Goal: Task Accomplishment & Management: Use online tool/utility

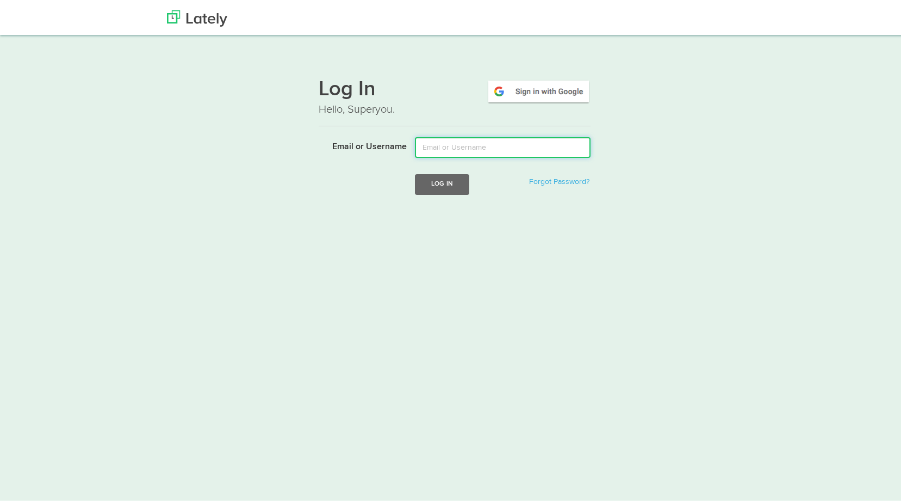
click at [423, 147] on input "Email or Username" at bounding box center [503, 145] width 176 height 21
type input "[PERSON_NAME][EMAIL_ADDRESS][DOMAIN_NAME]"
click at [443, 182] on button "Log In" at bounding box center [442, 182] width 54 height 20
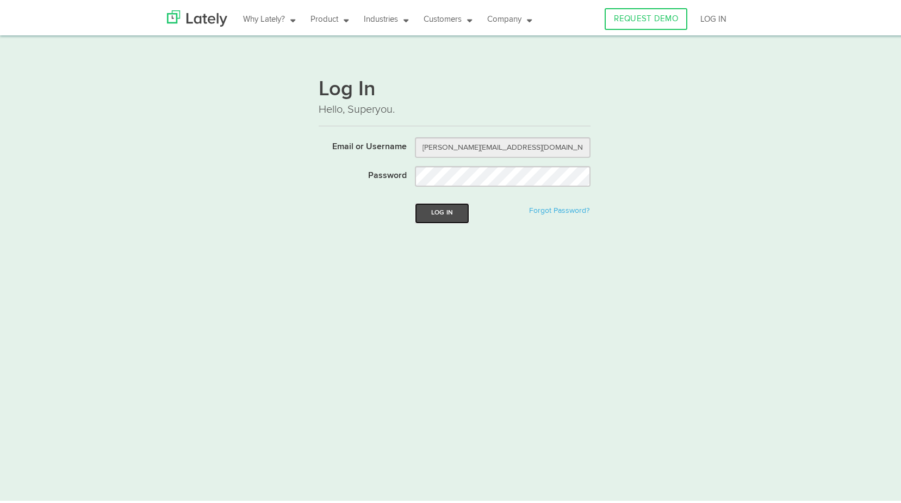
click at [437, 210] on button "Log In" at bounding box center [442, 211] width 54 height 20
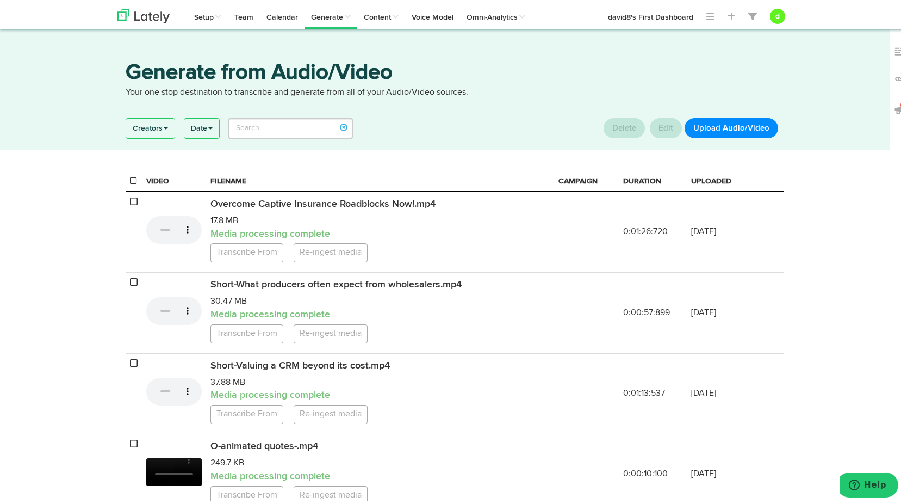
click at [704, 126] on button "Upload Audio/Video" at bounding box center [732, 126] width 94 height 20
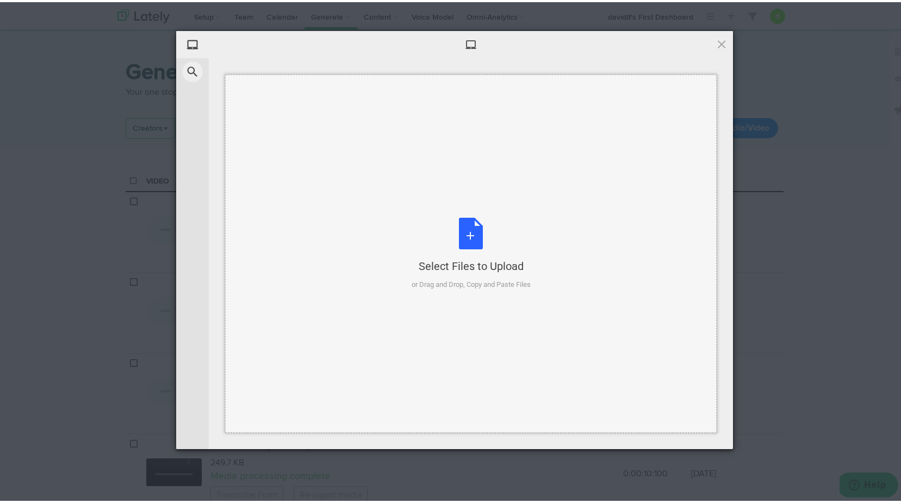
click at [463, 230] on div "Select Files to Upload or Drag and Drop, Copy and Paste Files" at bounding box center [471, 251] width 119 height 72
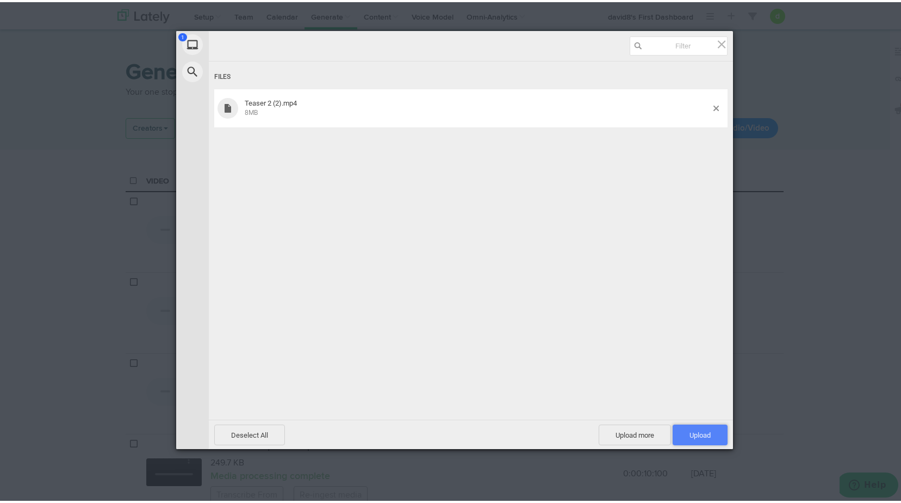
click at [702, 427] on span "Upload 1" at bounding box center [700, 432] width 55 height 21
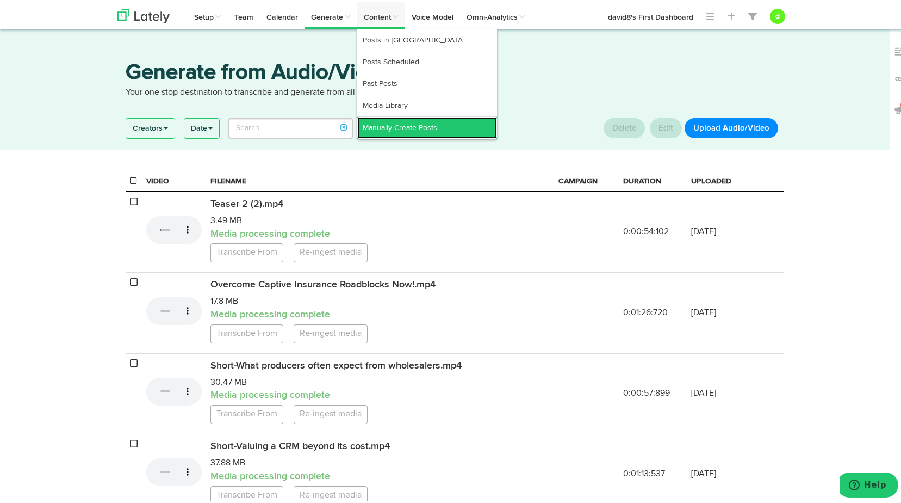
click at [393, 121] on link "Manually Create Posts" at bounding box center [427, 126] width 140 height 22
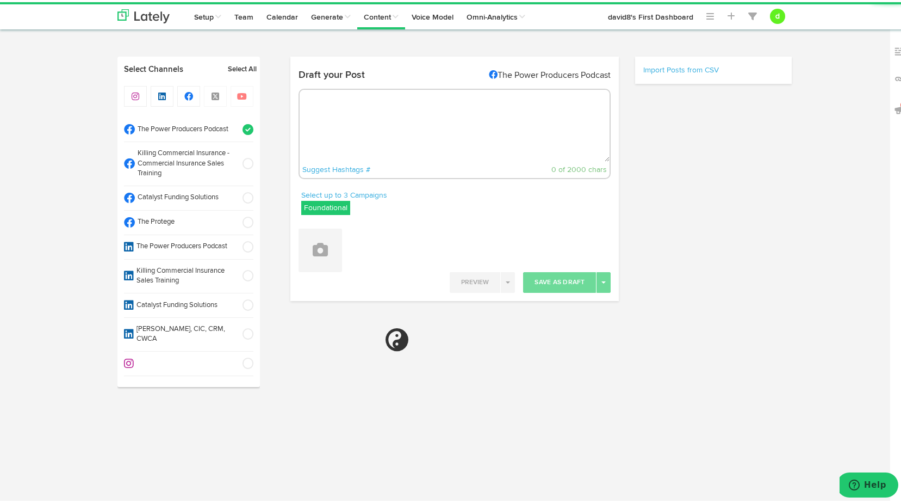
radio input "true"
select select "11"
select select "29"
select select "PM"
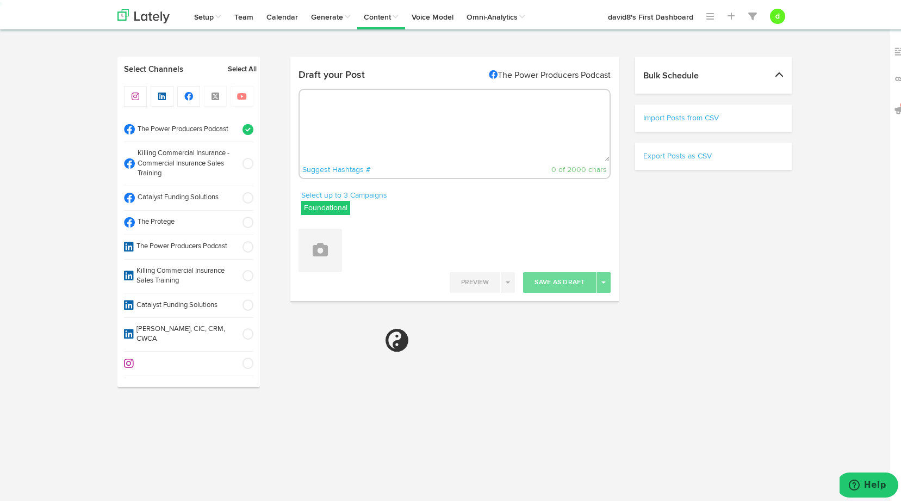
select select "11"
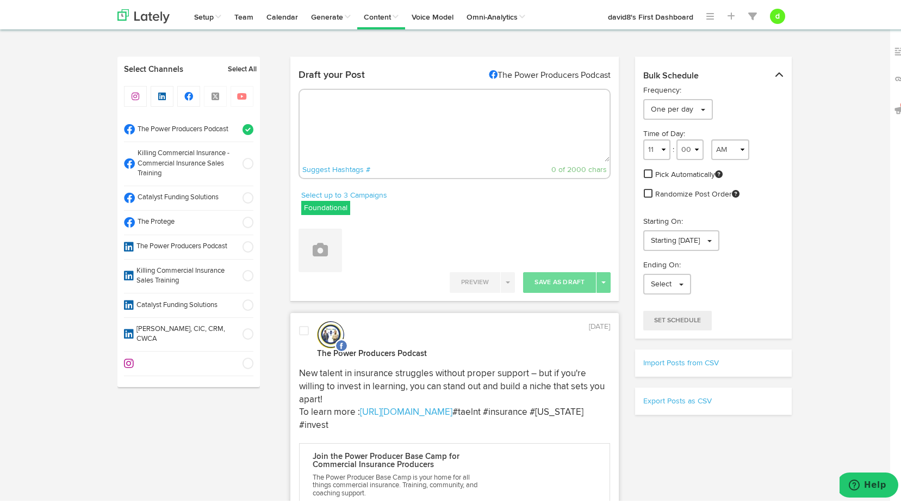
click at [321, 205] on label "Foundational" at bounding box center [325, 206] width 49 height 14
click at [306, 259] on icon at bounding box center [308, 259] width 7 height 8
click at [304, 242] on li "Foundational" at bounding box center [374, 237] width 144 height 11
click at [460, 220] on div "Attach Images from Lately Attach Videos from Lately Upload Images" at bounding box center [454, 244] width 329 height 52
click at [313, 246] on icon at bounding box center [320, 247] width 15 height 15
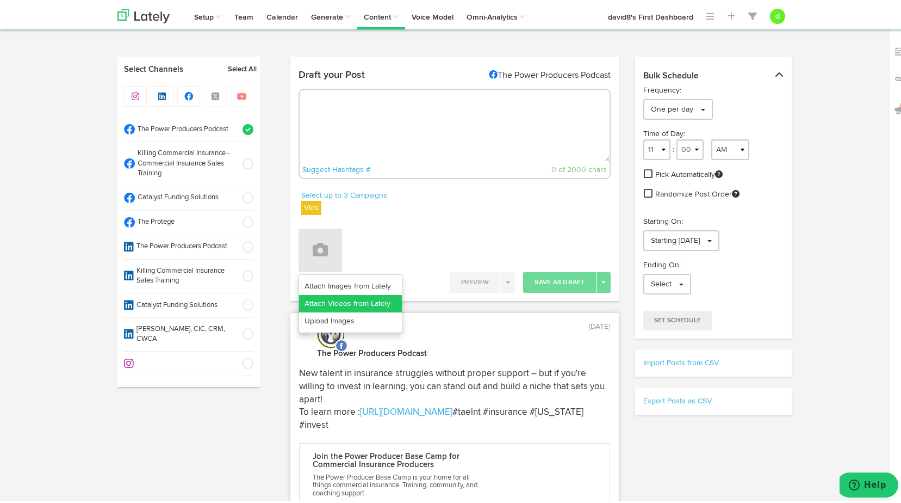
click at [349, 301] on link "Attach Videos from Lately" at bounding box center [350, 301] width 103 height 17
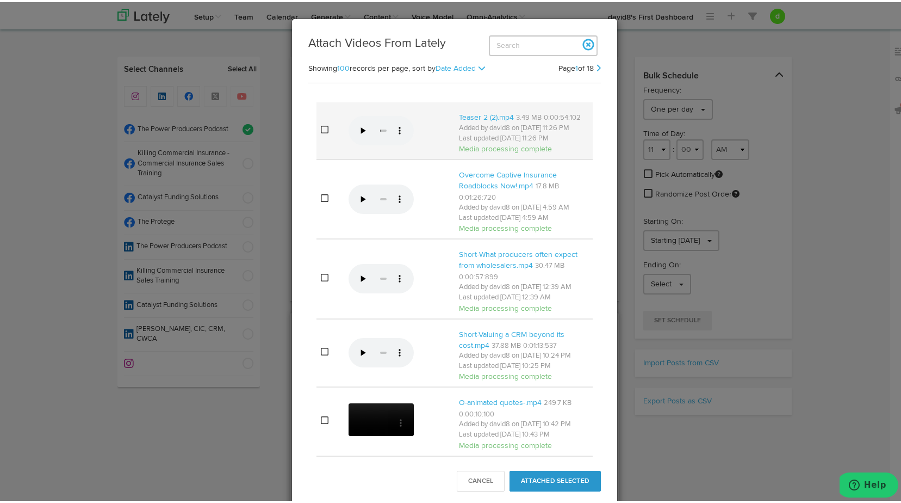
click at [323, 132] on icon at bounding box center [325, 127] width 8 height 9
click at [552, 477] on button "Attached Selected" at bounding box center [555, 478] width 91 height 21
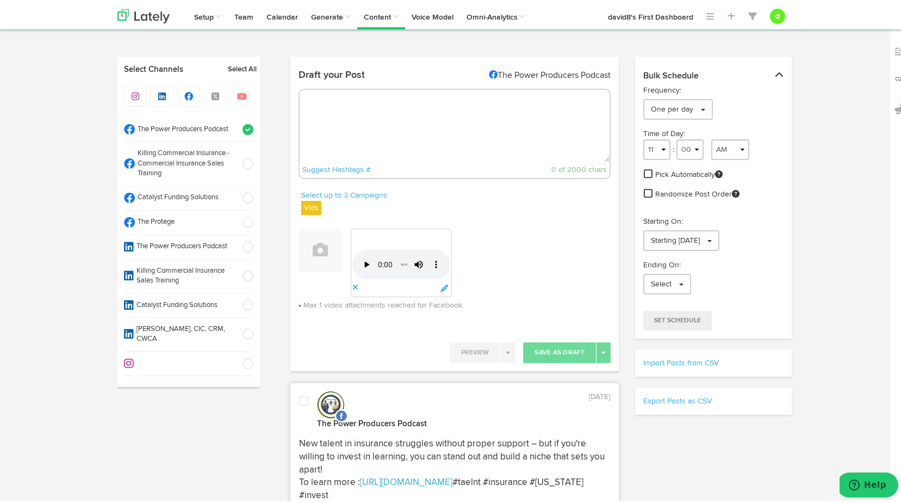
paste textarea ""Know your property's risk before you even step foot—our digital inspection too…"
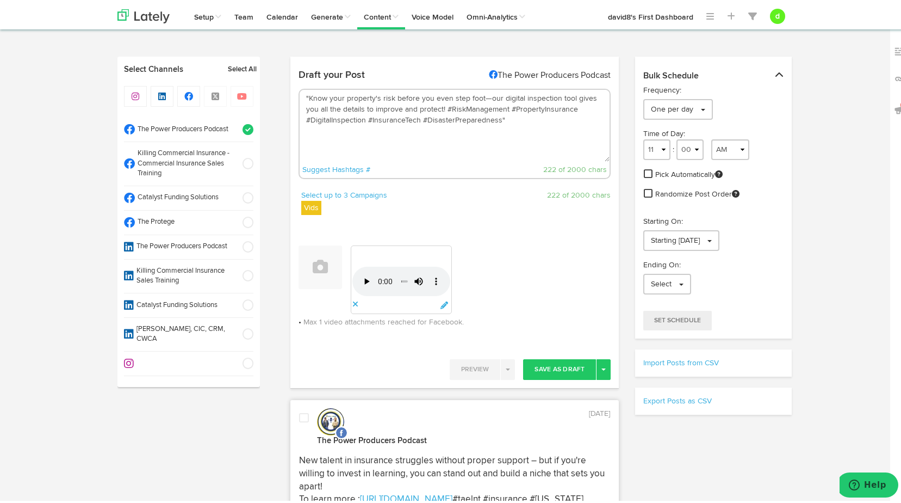
click at [304, 92] on textarea ""Know your property's risk before you even step foot—our digital inspection too…" at bounding box center [455, 124] width 311 height 72
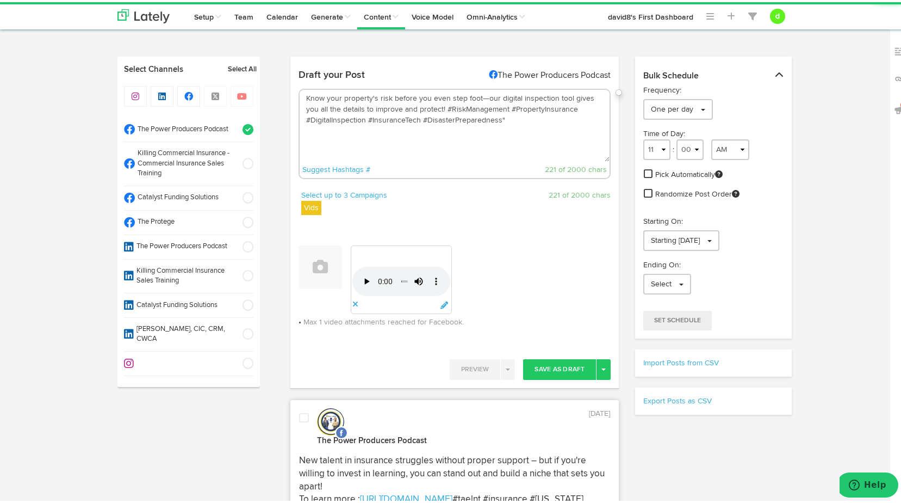
click at [530, 113] on textarea "Know your property's risk before you even step foot—our digital inspection tool…" at bounding box center [455, 124] width 311 height 72
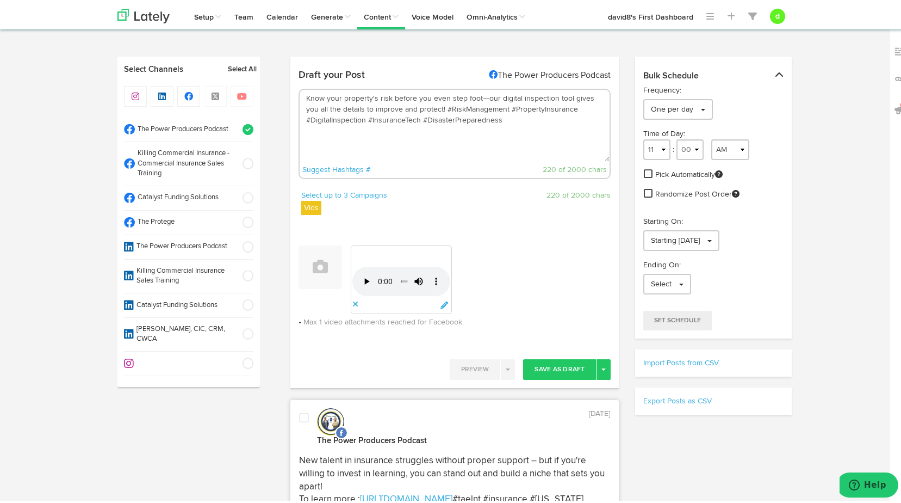
click at [429, 107] on textarea "Know your property's risk before you even step foot—our digital inspection tool…" at bounding box center [455, 124] width 311 height 72
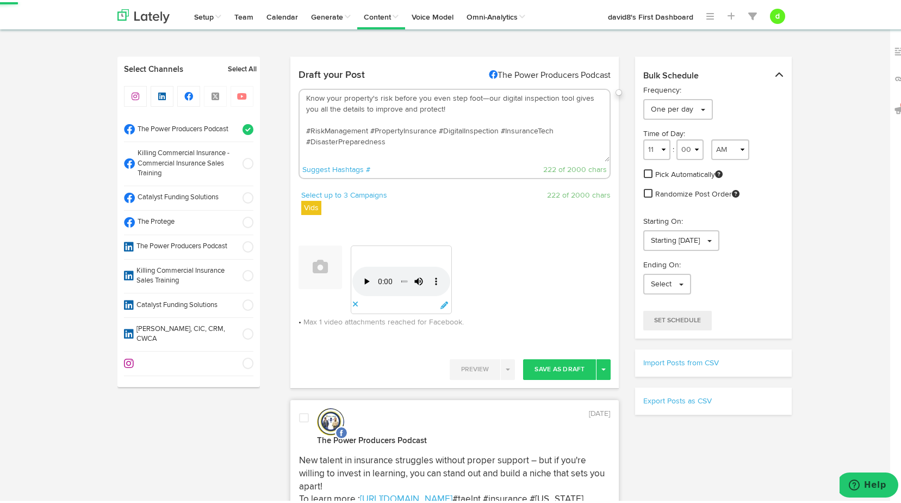
click at [421, 120] on textarea "Know your property's risk before you even step foot—our digital inspection tool…" at bounding box center [455, 124] width 311 height 72
paste textarea "[URL][DOMAIN_NAME]"
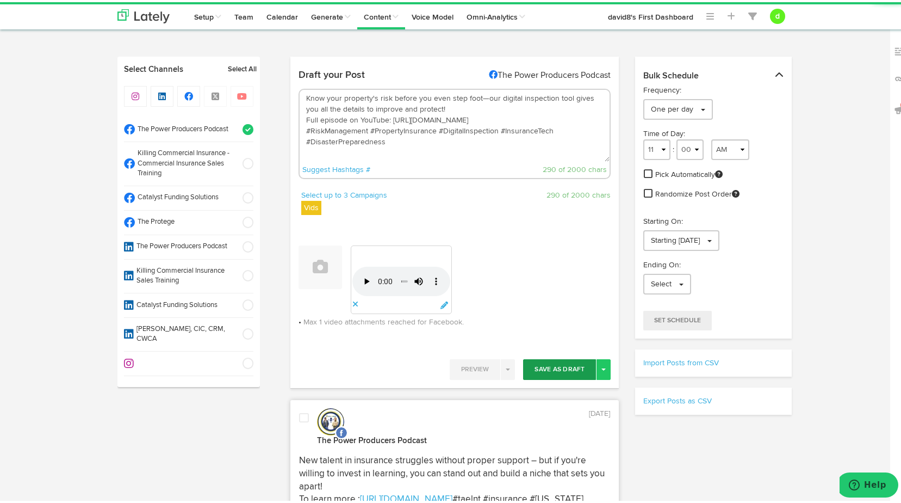
type textarea "Know your property's risk before you even step foot—our digital inspection tool…"
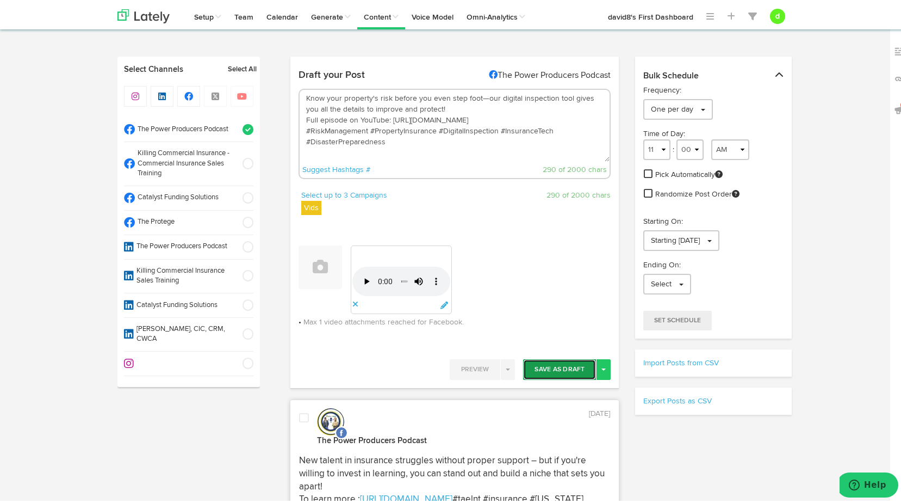
click at [576, 369] on button "Save As Draft" at bounding box center [559, 367] width 73 height 21
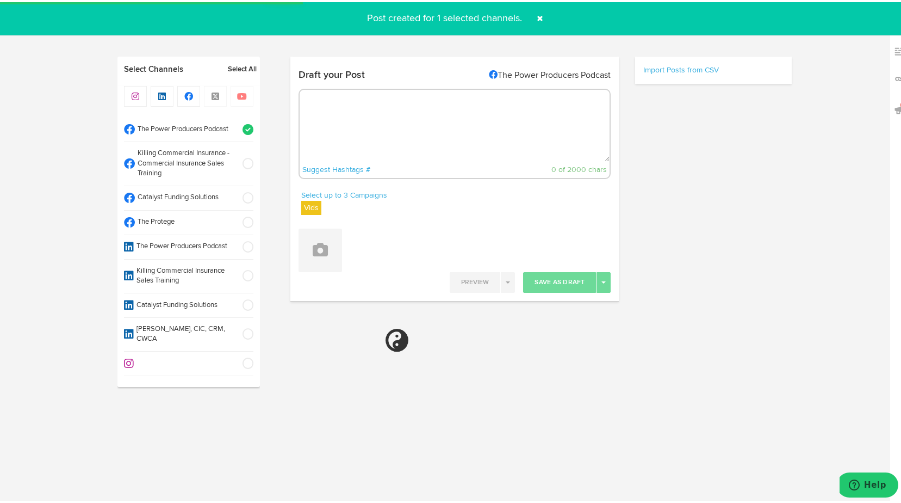
select select "11"
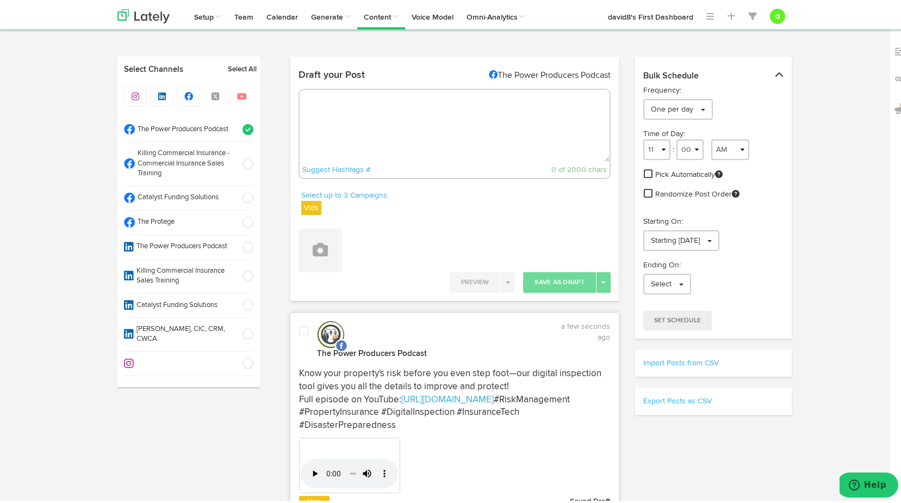
click at [303, 329] on span at bounding box center [304, 328] width 10 height 11
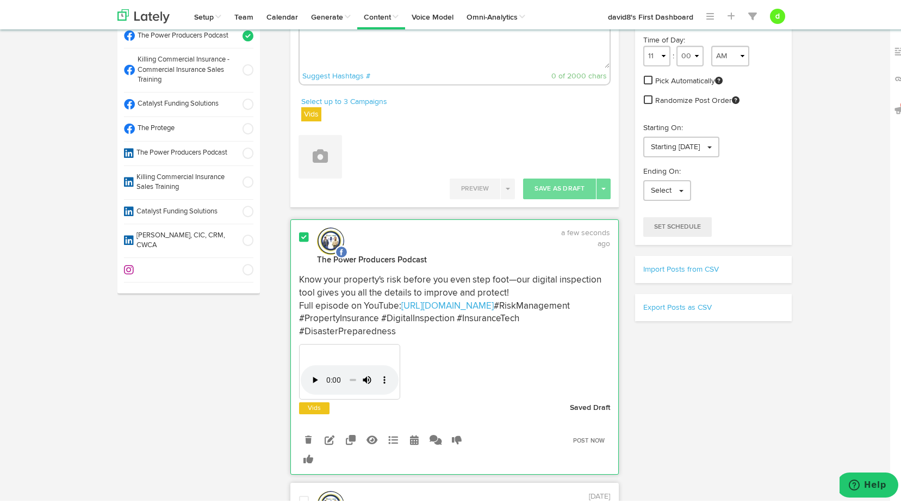
scroll to position [109, 0]
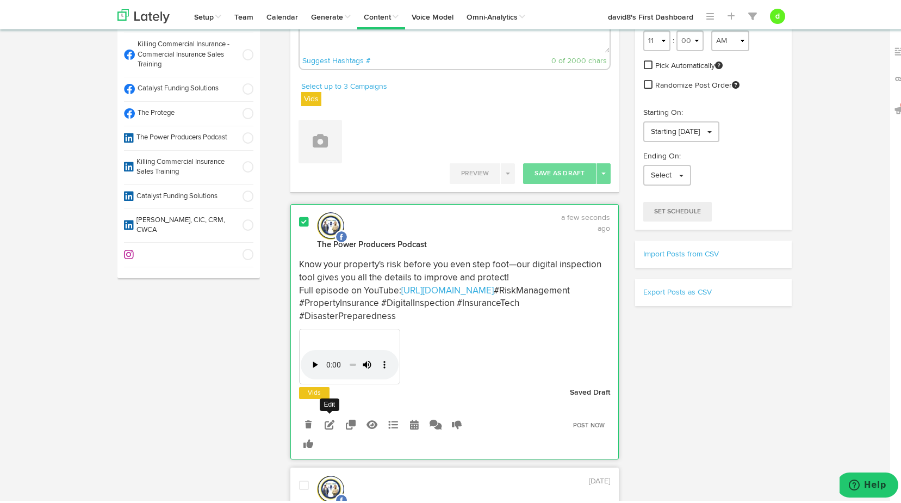
click at [325, 422] on icon at bounding box center [330, 422] width 10 height 10
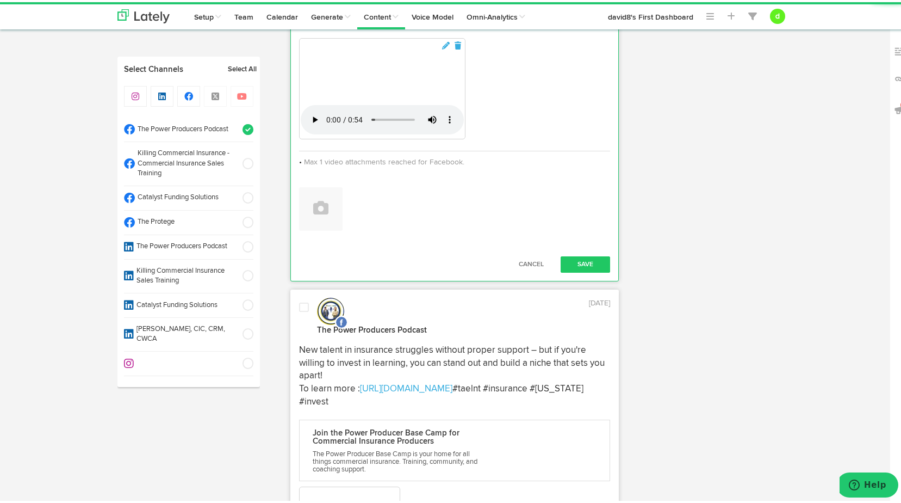
scroll to position [544, 0]
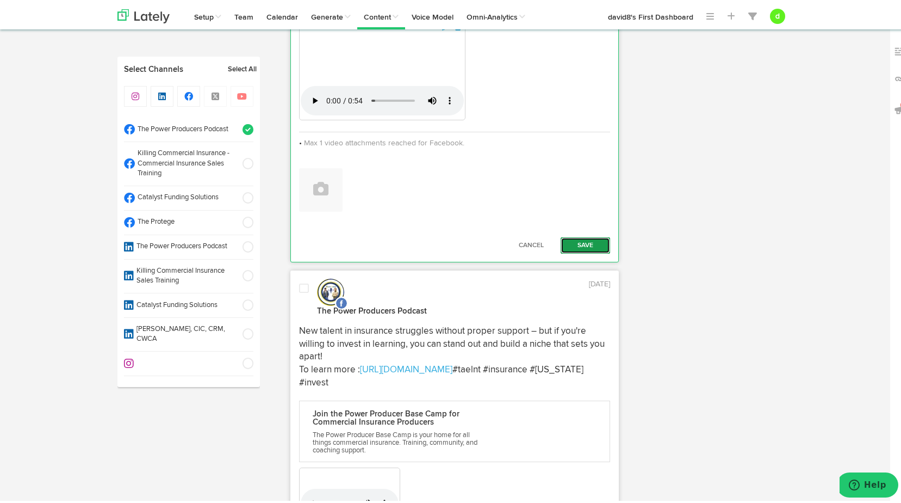
click at [571, 251] on button "Save" at bounding box center [586, 243] width 50 height 16
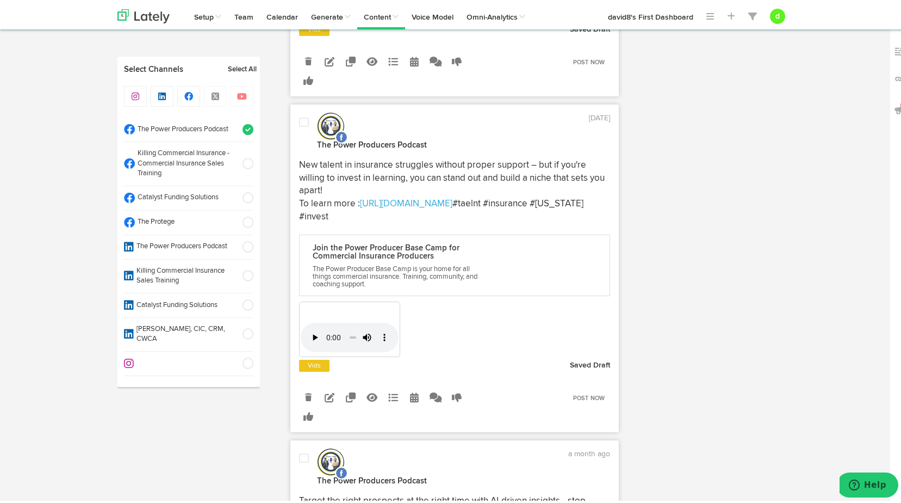
click at [299, 123] on span at bounding box center [304, 120] width 10 height 11
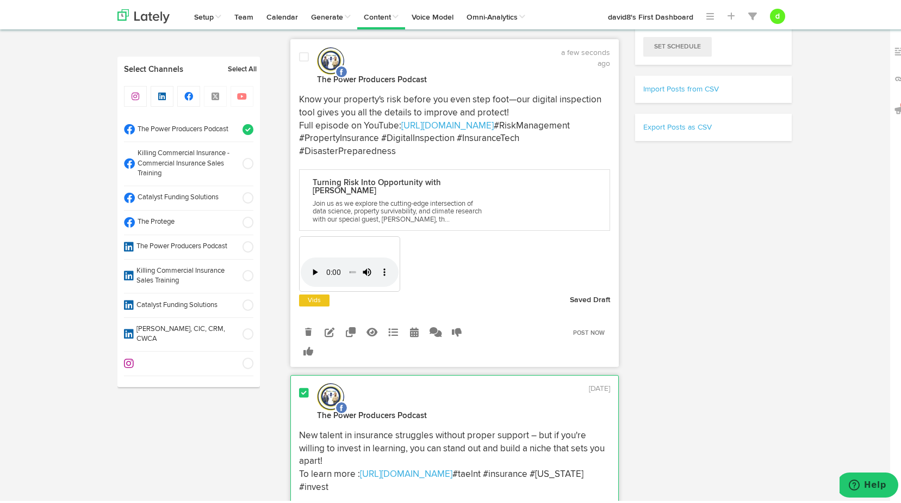
scroll to position [272, 0]
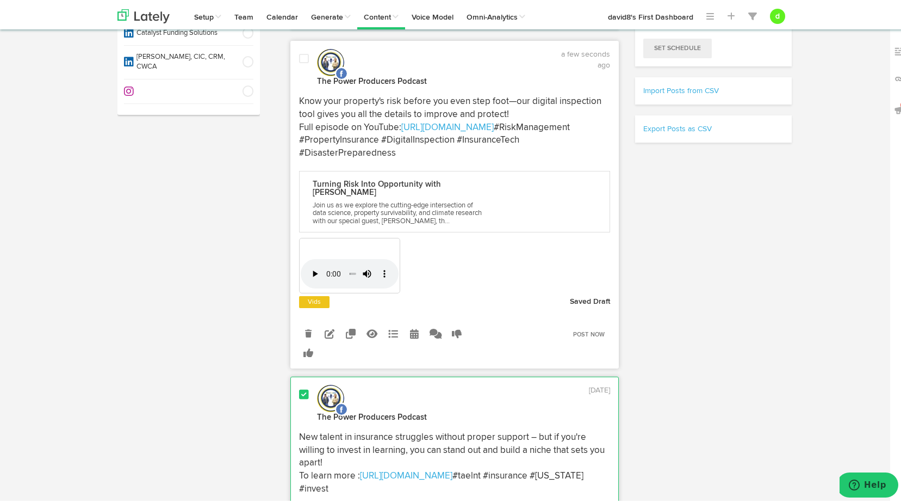
click at [299, 52] on span at bounding box center [304, 56] width 10 height 11
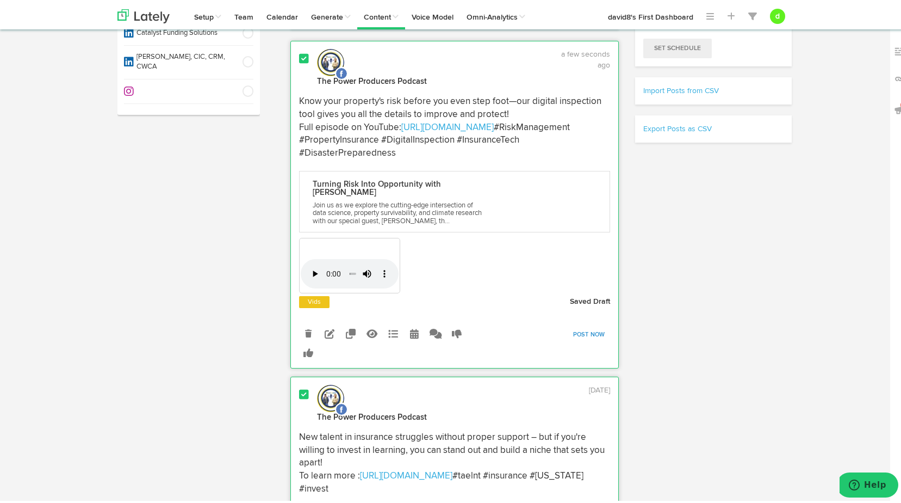
click at [588, 332] on link "Post Now" at bounding box center [589, 332] width 43 height 15
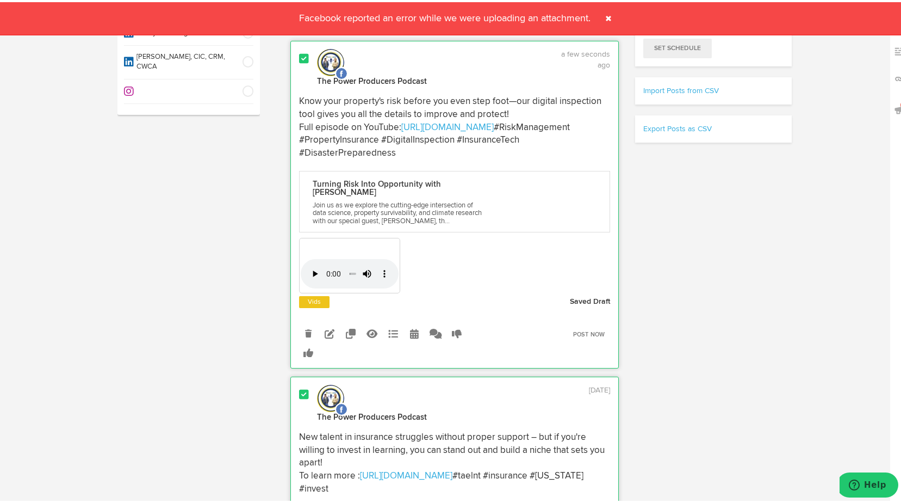
click at [588, 332] on link "Post Now" at bounding box center [589, 332] width 43 height 15
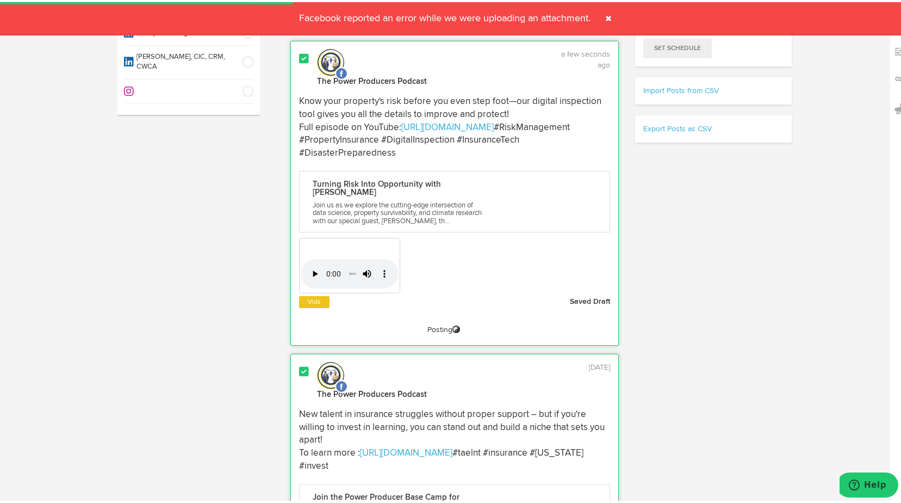
click at [604, 10] on span at bounding box center [608, 16] width 17 height 17
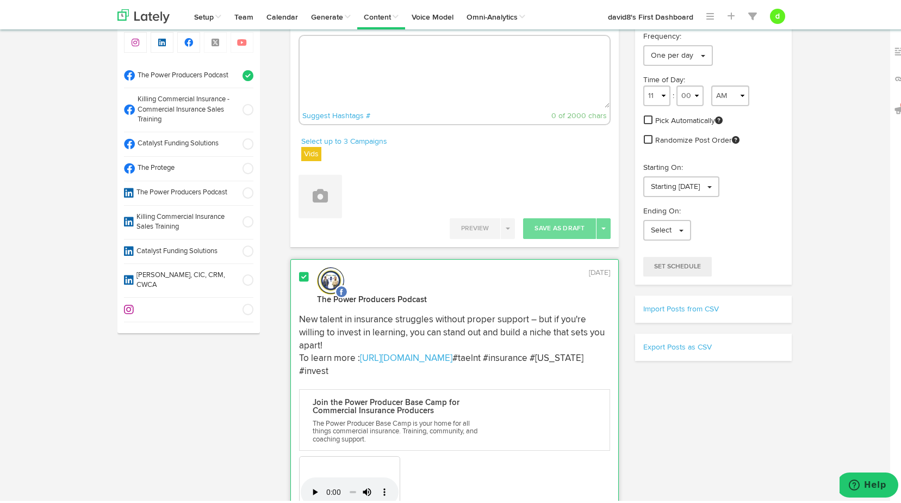
scroll to position [0, 0]
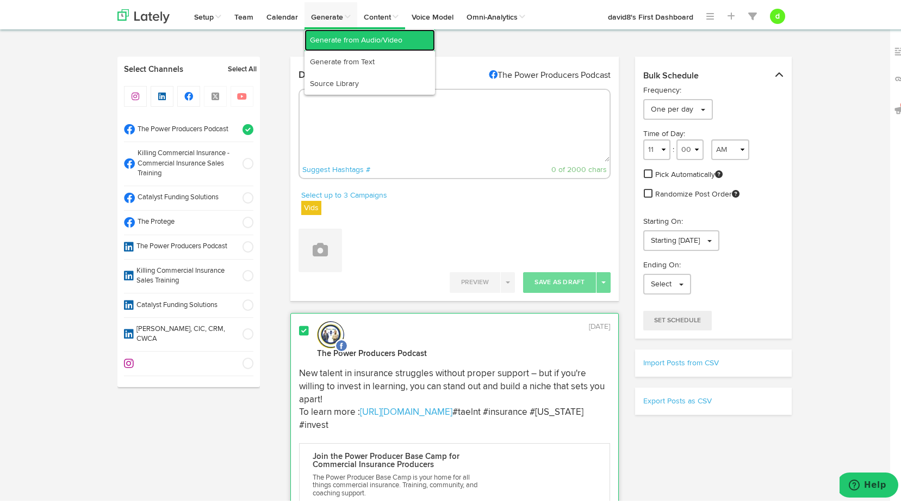
click at [351, 42] on link "Generate from Audio/Video" at bounding box center [370, 38] width 131 height 22
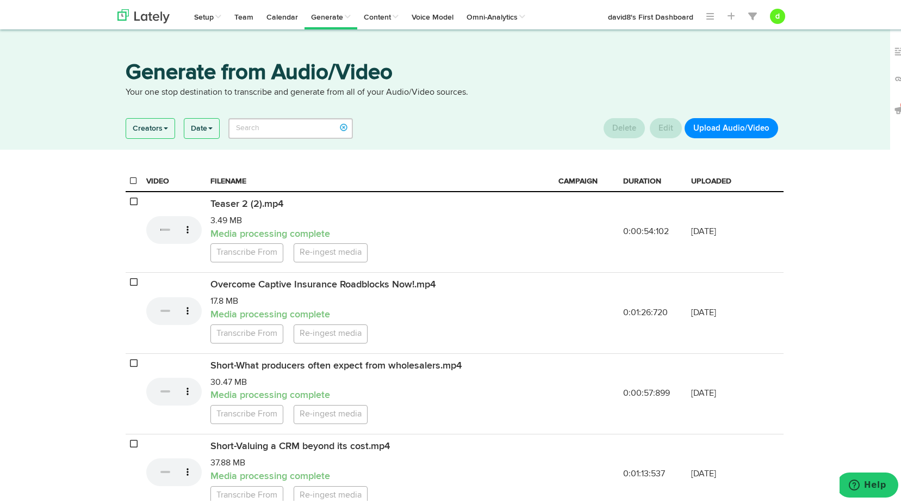
click at [746, 125] on button "Upload Audio/Video" at bounding box center [732, 126] width 94 height 20
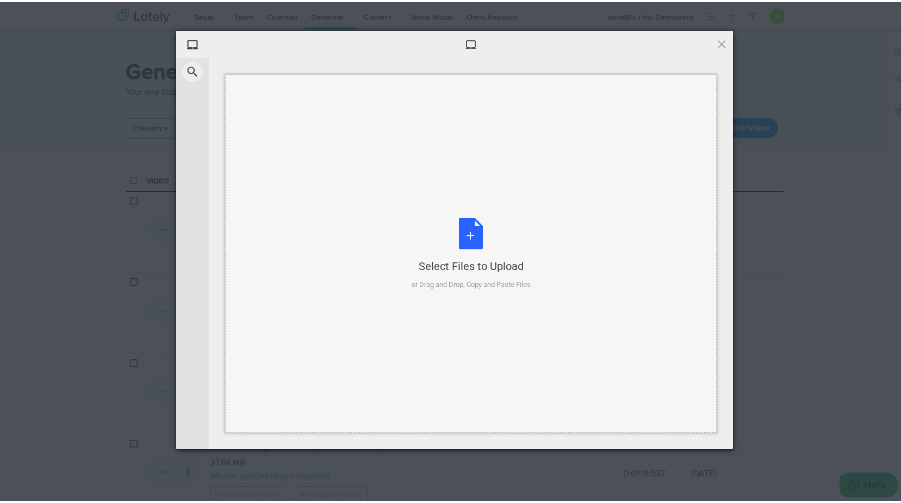
click at [472, 249] on div "Select Files to Upload or Drag and Drop, Copy and Paste Files" at bounding box center [471, 251] width 119 height 72
click at [478, 264] on div "Select Files to Upload" at bounding box center [471, 263] width 119 height 15
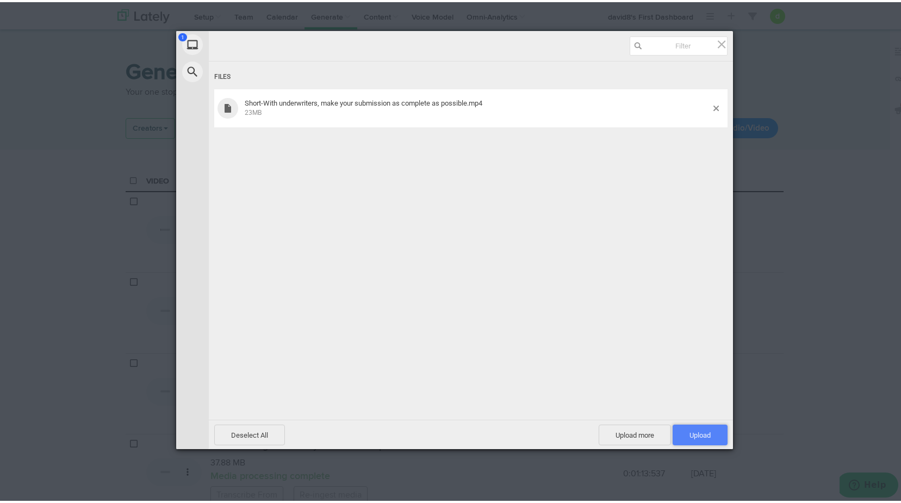
click at [711, 428] on span "Upload 1" at bounding box center [700, 432] width 55 height 21
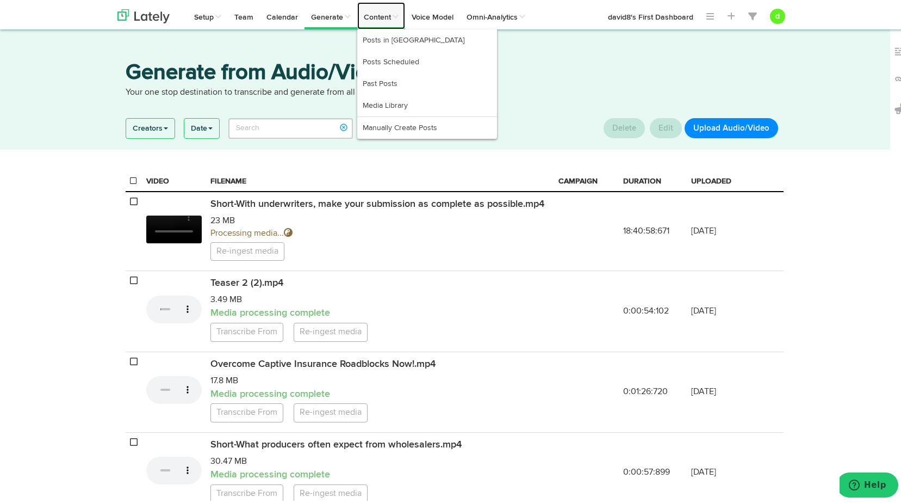
click at [374, 15] on link "Content" at bounding box center [381, 13] width 48 height 27
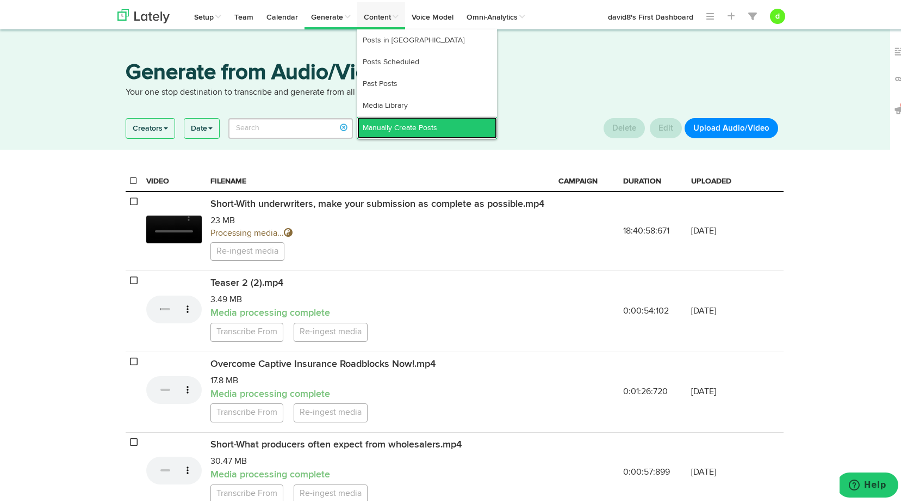
click at [369, 132] on link "Manually Create Posts" at bounding box center [427, 126] width 140 height 22
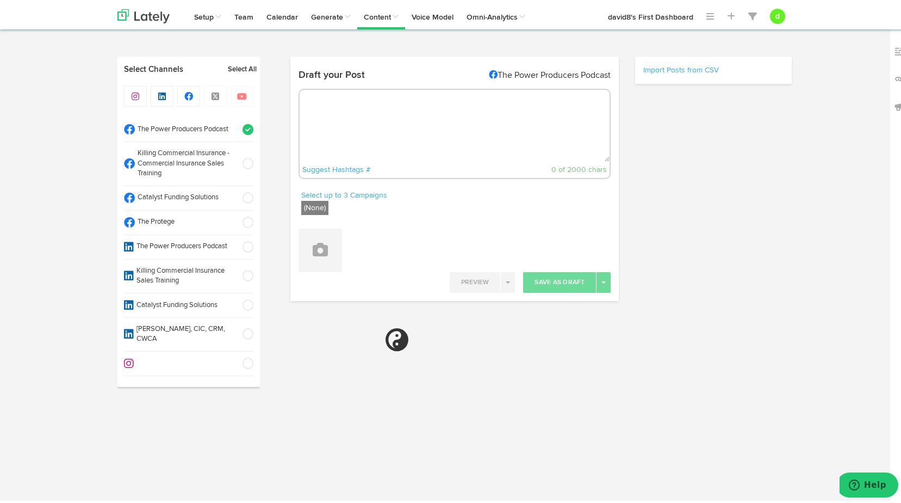
radio input "true"
select select "11"
select select "41"
select select "PM"
select select "11"
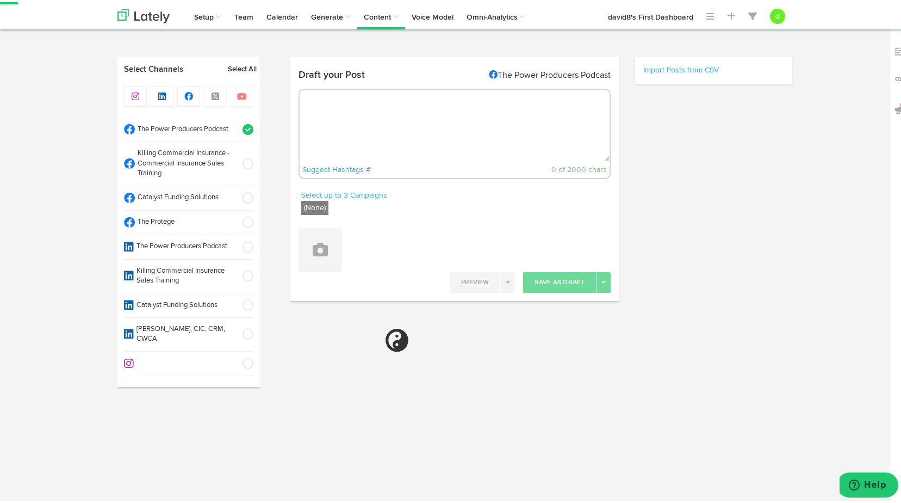
select select "11"
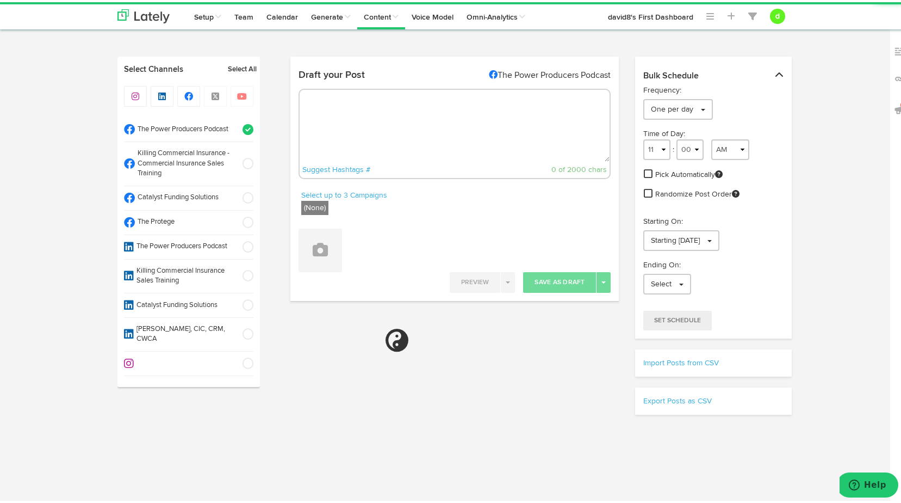
click at [241, 159] on span at bounding box center [245, 161] width 18 height 11
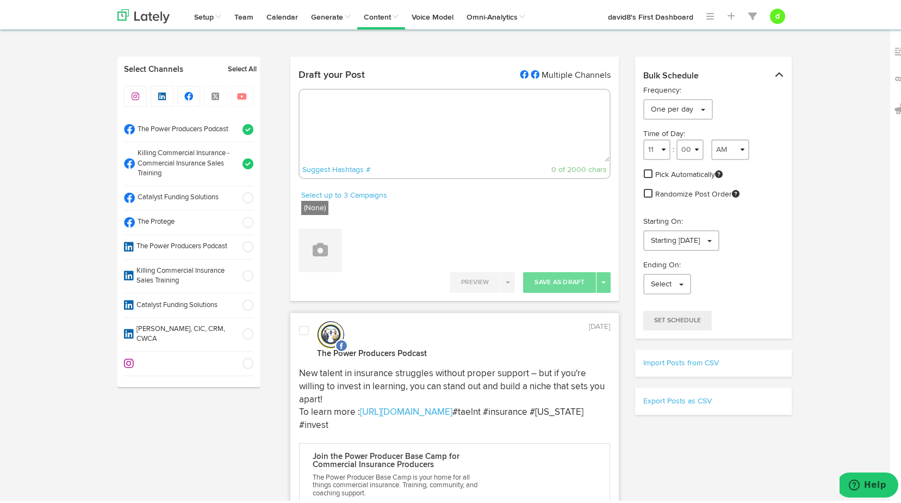
click at [246, 128] on span at bounding box center [245, 127] width 18 height 11
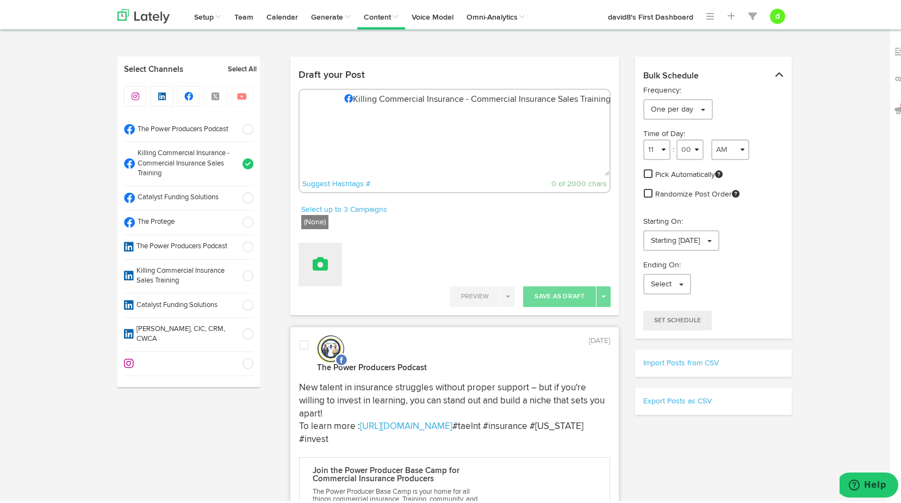
click at [318, 261] on icon at bounding box center [320, 261] width 15 height 15
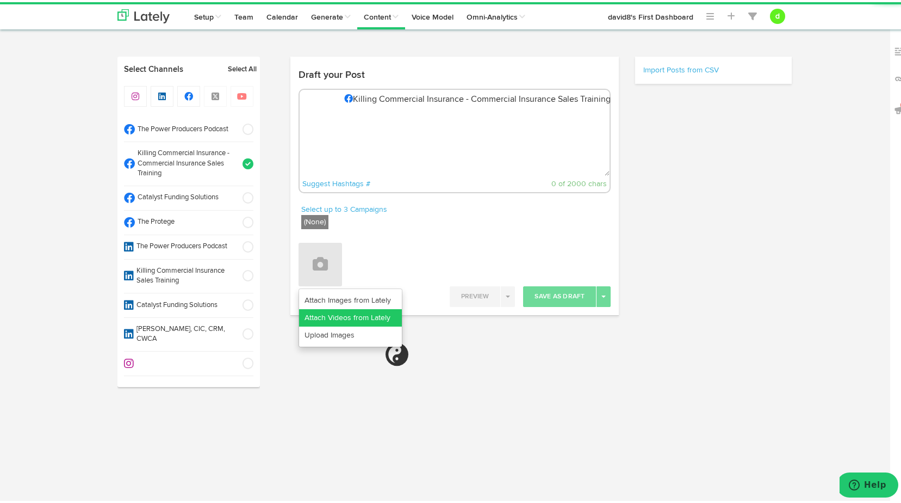
click at [354, 313] on link "Attach Videos from Lately" at bounding box center [350, 315] width 103 height 17
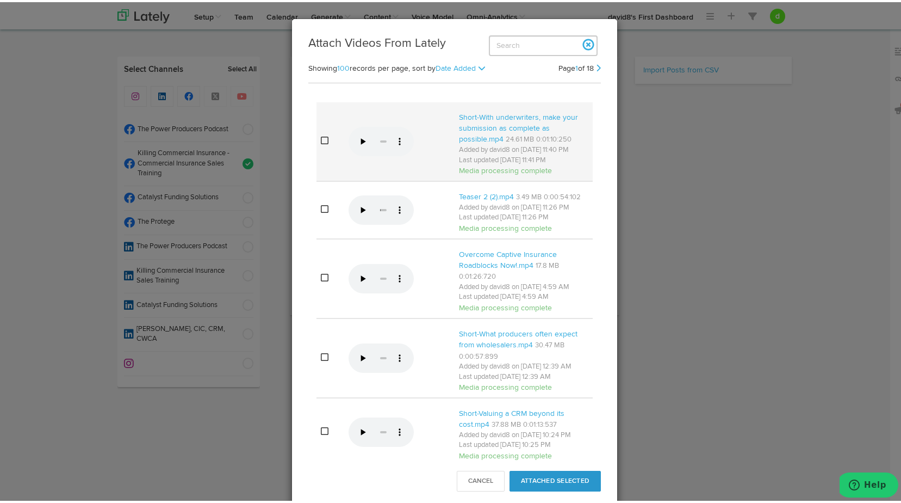
click at [323, 143] on icon at bounding box center [325, 138] width 8 height 9
click at [562, 478] on button "Attached Selected" at bounding box center [555, 478] width 91 height 21
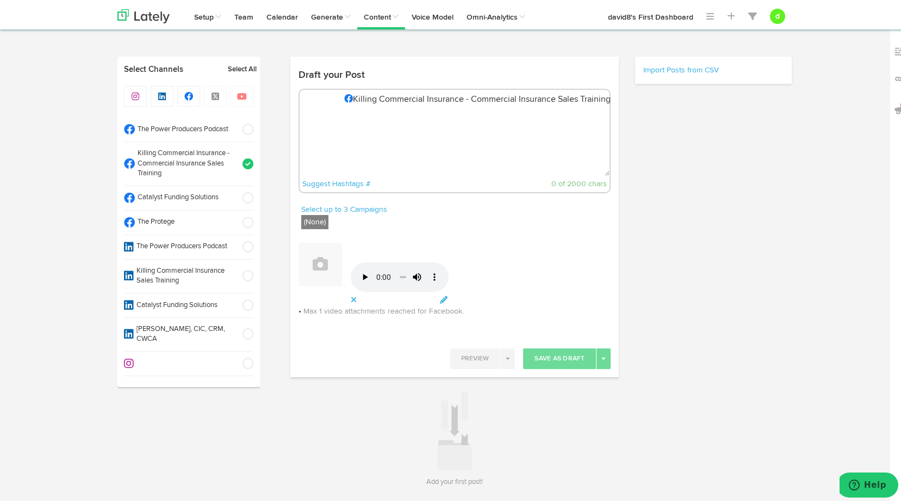
paste textarea "[URL][DOMAIN_NAME]"
type textarea "[URL][DOMAIN_NAME]"
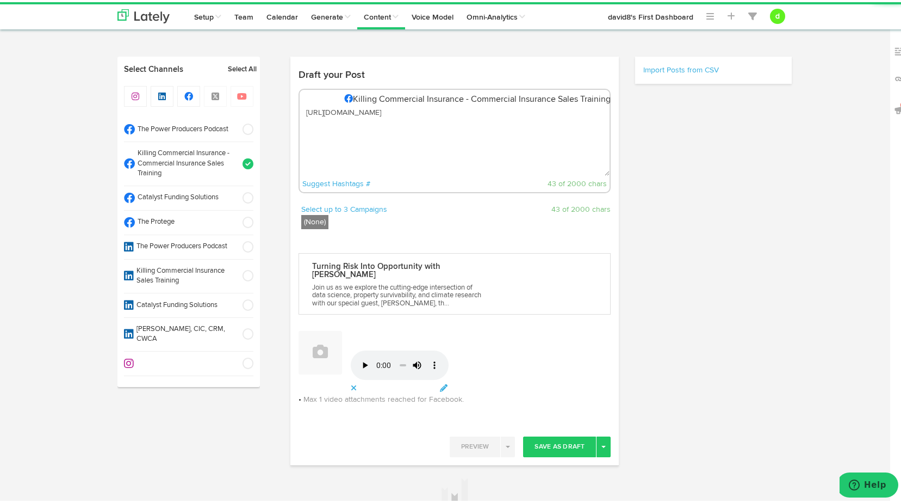
drag, startPoint x: 469, startPoint y: 112, endPoint x: 303, endPoint y: 117, distance: 165.4
click at [302, 123] on textarea "[URL][DOMAIN_NAME]" at bounding box center [455, 138] width 311 height 72
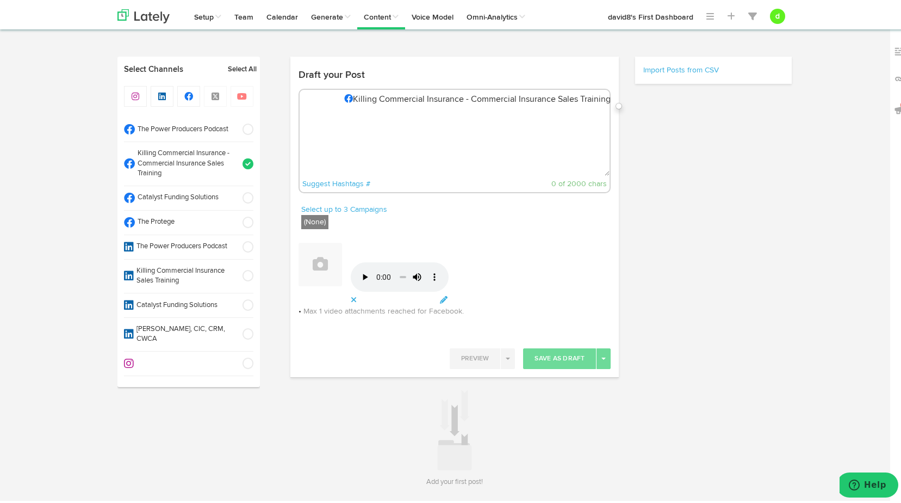
click at [505, 71] on div "Draft your Post Killing Commercial Insurance - Commercial Insurance Sales Train…" at bounding box center [454, 132] width 329 height 139
click at [387, 135] on textarea at bounding box center [455, 138] width 311 height 72
paste textarea ""Don't just submit the basics—give the full picture and stand out with a comple…"
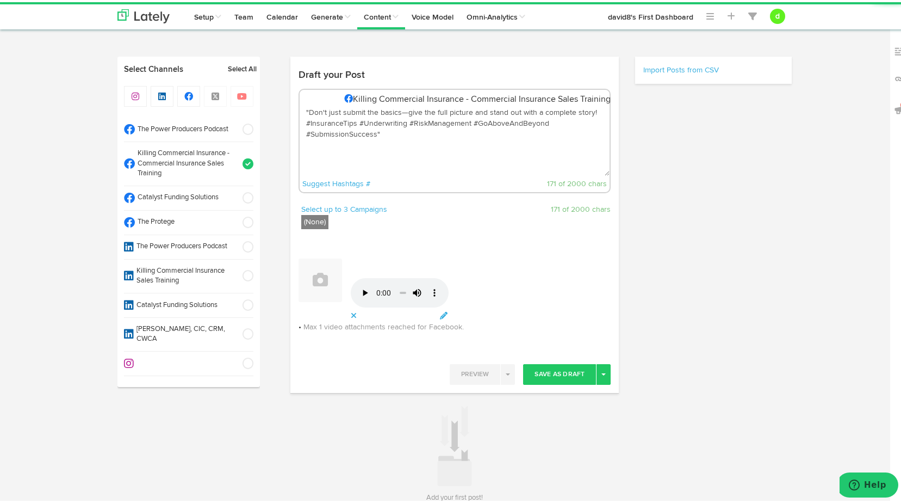
drag, startPoint x: 303, startPoint y: 109, endPoint x: 299, endPoint y: 104, distance: 6.5
click at [302, 109] on textarea ""Don't just submit the basics—give the full picture and stand out with a comple…" at bounding box center [455, 138] width 311 height 72
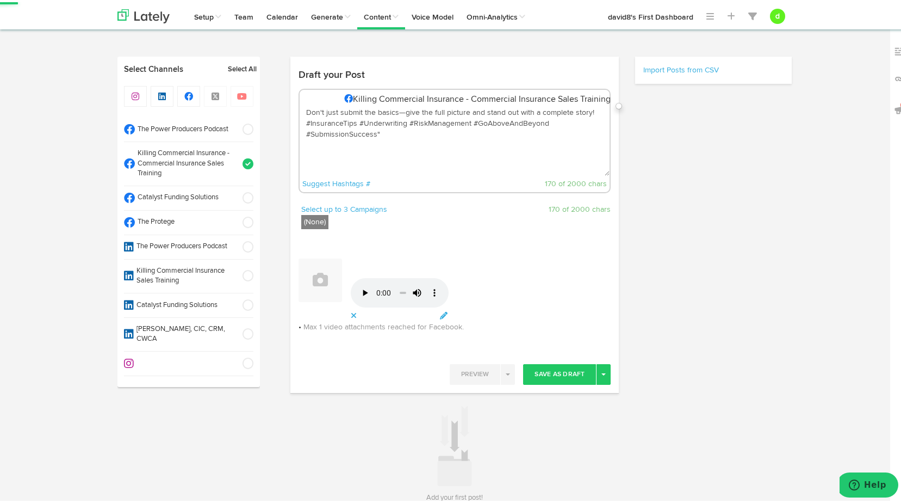
click at [380, 134] on textarea "Don't just submit the basics—give the full picture and stand out with a complet…" at bounding box center [455, 138] width 311 height 72
click at [596, 108] on textarea "Don't just submit the basics—give the full picture and stand out with a complet…" at bounding box center [455, 138] width 311 height 72
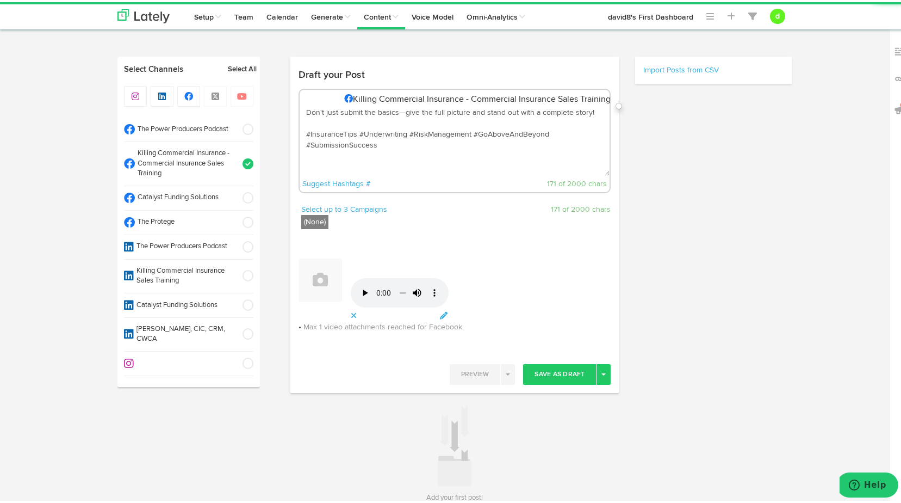
click at [306, 124] on textarea "Don't just submit the basics—give the full picture and stand out with a complet…" at bounding box center [455, 138] width 311 height 72
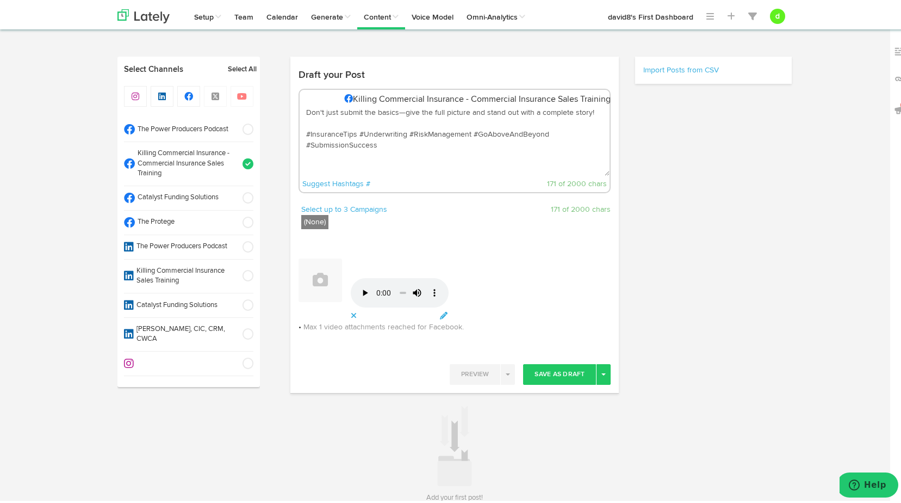
paste textarea "To learn more : [URL][DOMAIN_NAME]"
type textarea "Don't just submit the basics—give the full picture and stand out with a complet…"
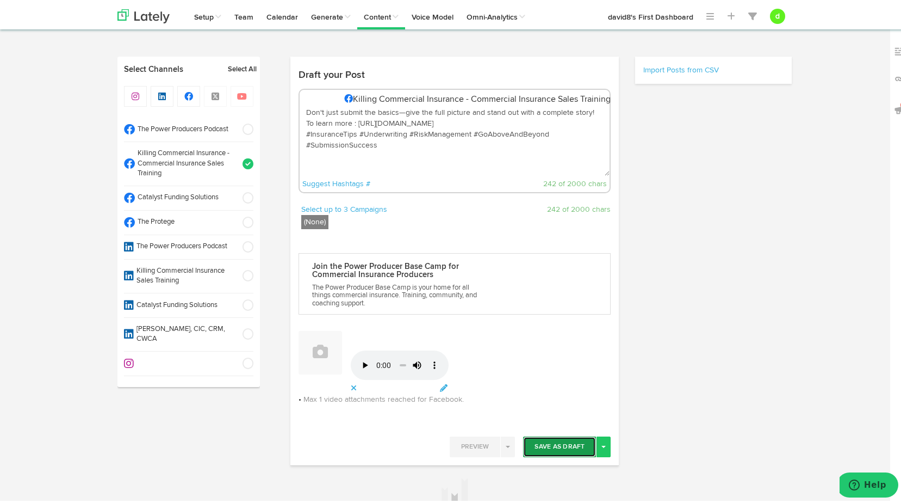
click at [561, 447] on button "Save As Draft" at bounding box center [559, 444] width 73 height 21
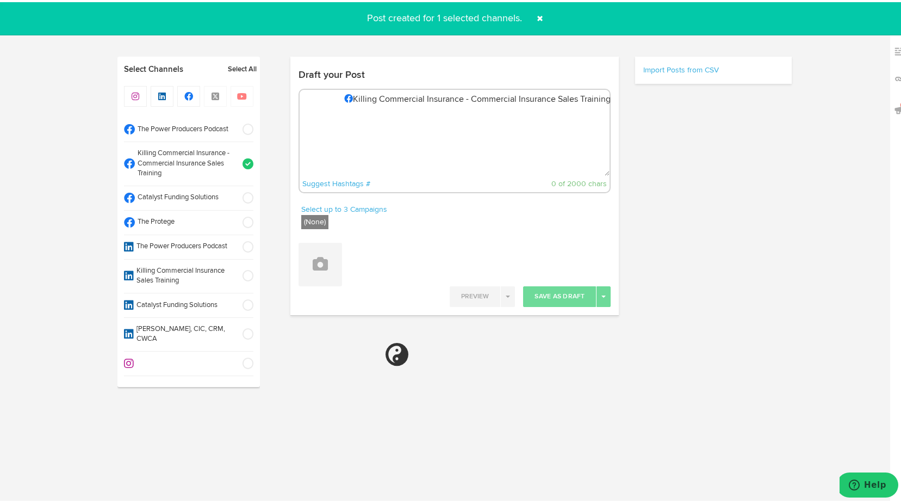
select select "11"
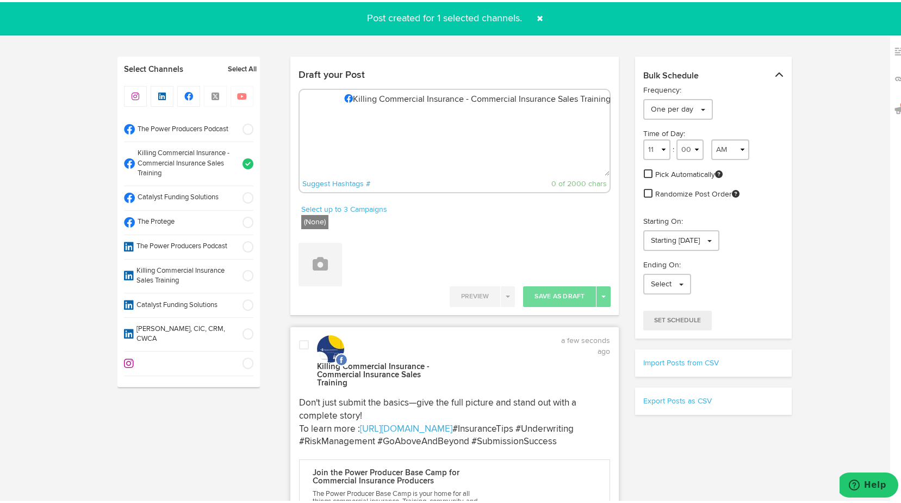
click at [301, 339] on span at bounding box center [304, 342] width 10 height 11
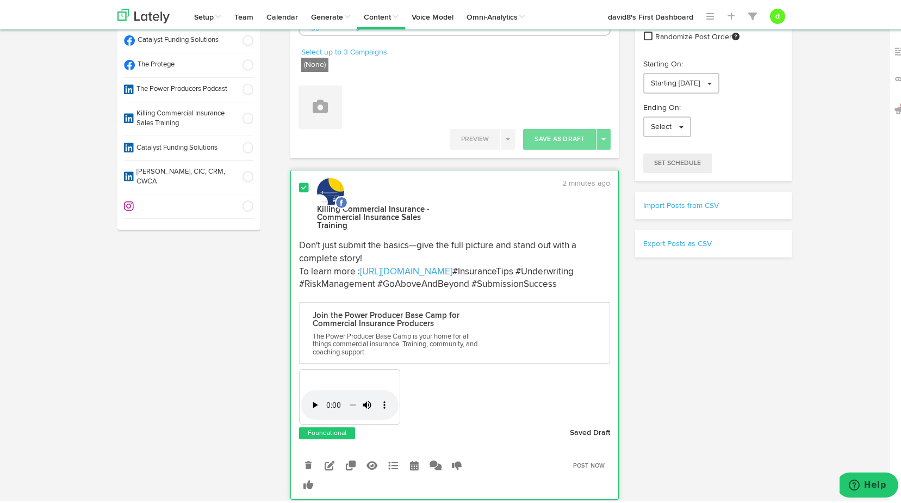
scroll to position [163, 0]
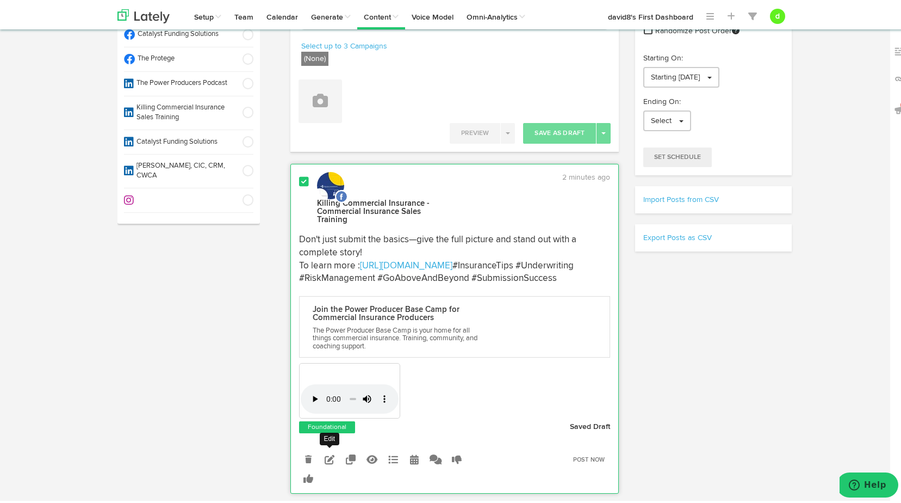
click at [326, 462] on icon at bounding box center [330, 457] width 10 height 10
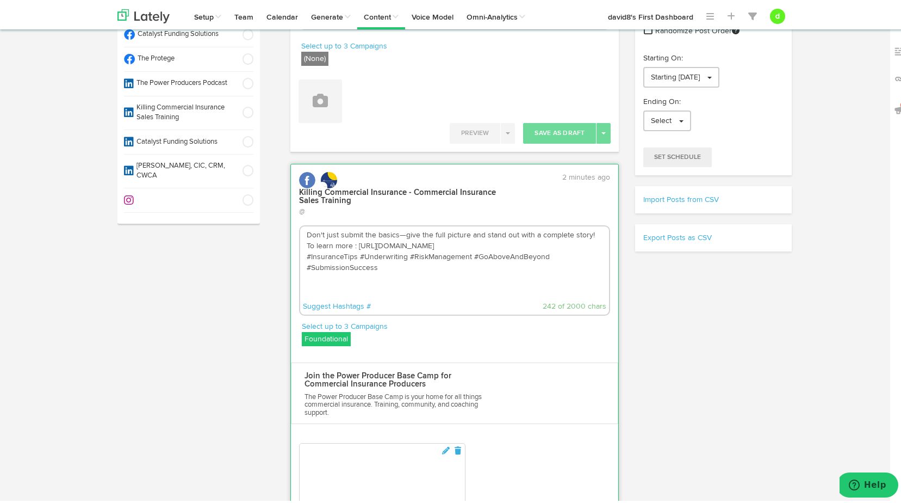
click at [327, 337] on label "Foundational" at bounding box center [326, 337] width 49 height 14
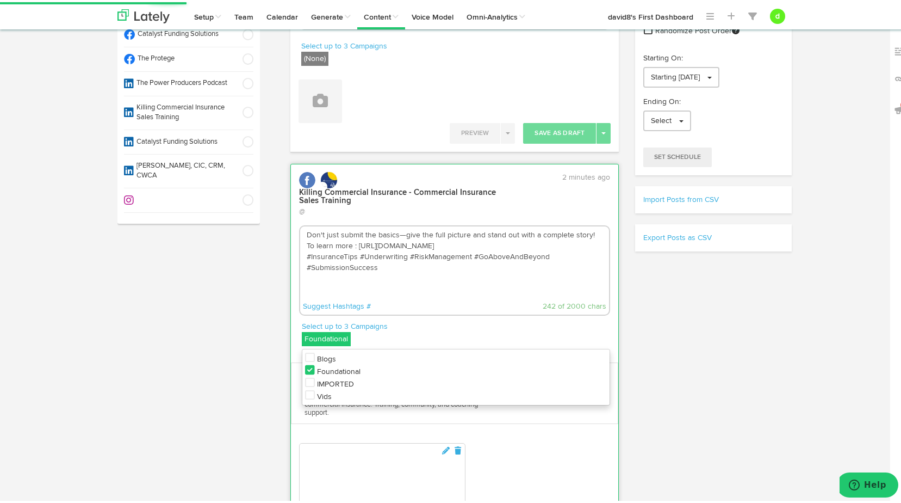
drag, startPoint x: 305, startPoint y: 387, endPoint x: 304, endPoint y: 380, distance: 6.6
click at [305, 387] on icon at bounding box center [310, 392] width 10 height 11
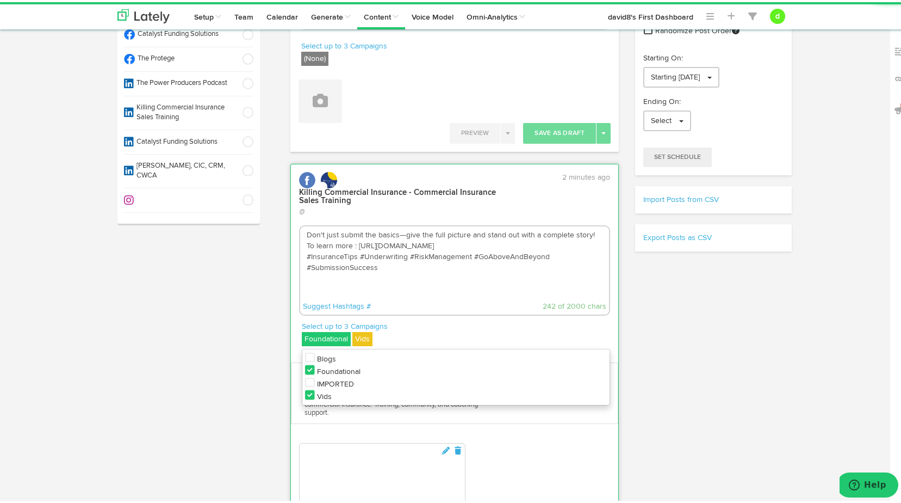
click at [306, 367] on icon at bounding box center [310, 367] width 10 height 11
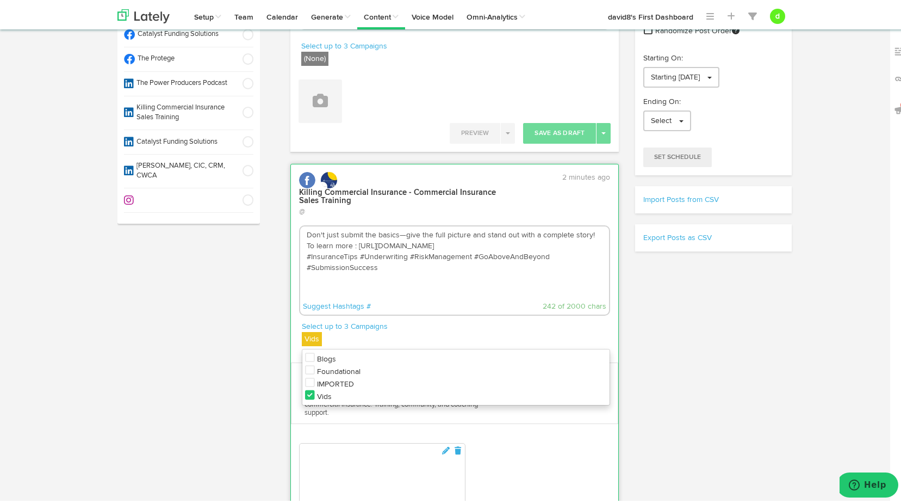
click at [445, 286] on textarea "Don't just submit the basics—give the full picture and stand out with a complet…" at bounding box center [454, 260] width 309 height 72
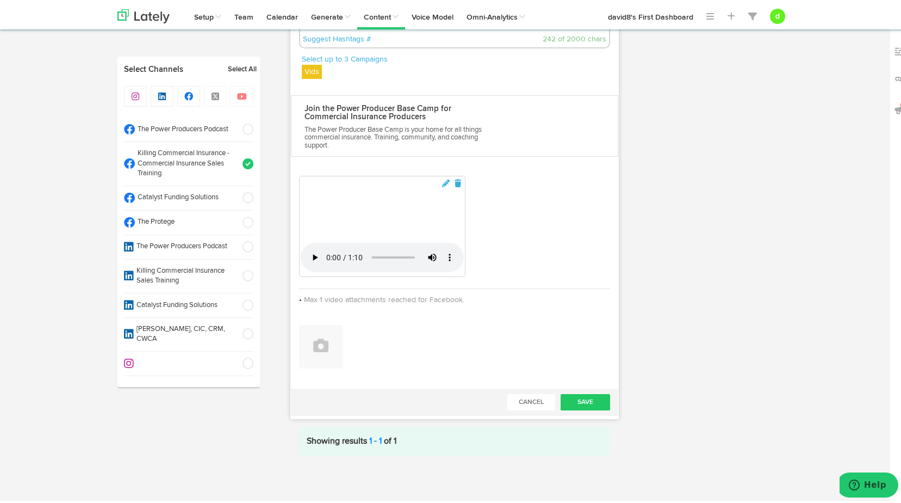
scroll to position [870, 0]
click at [584, 405] on button "Save" at bounding box center [586, 400] width 50 height 16
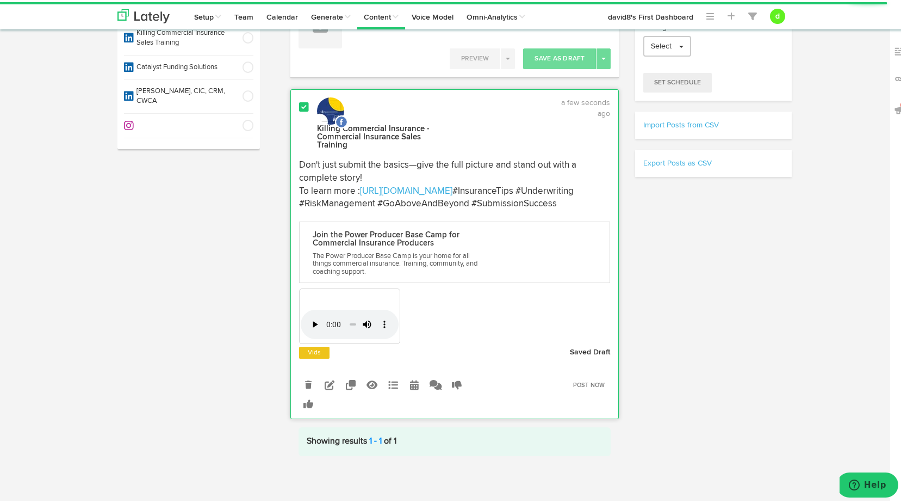
scroll to position [249, 0]
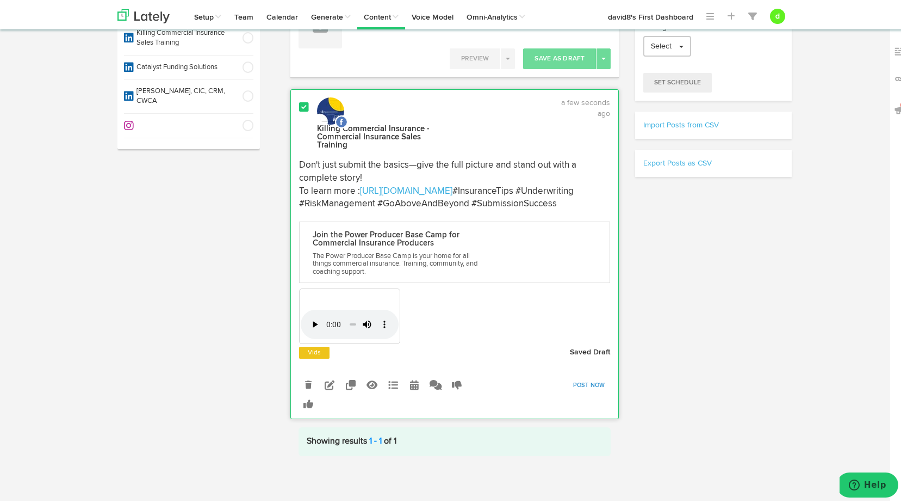
click at [586, 380] on link "Post Now" at bounding box center [589, 382] width 43 height 15
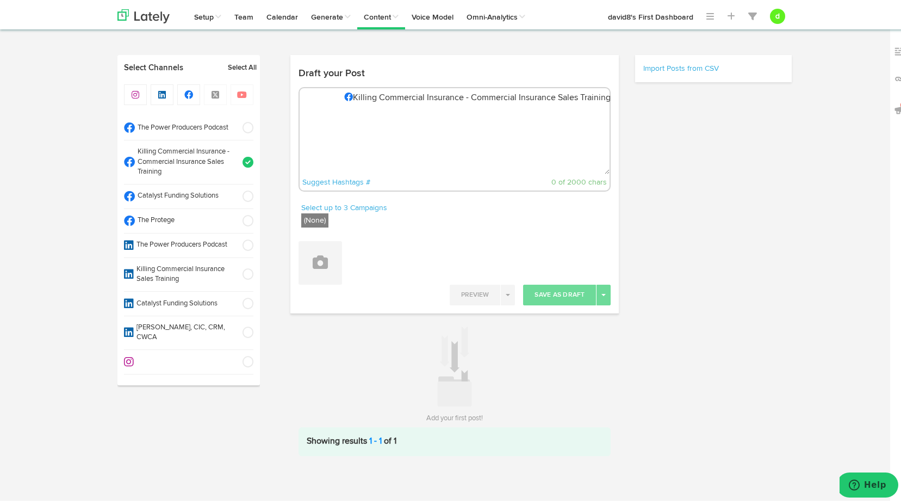
scroll to position [1, 0]
click at [242, 221] on span at bounding box center [245, 219] width 18 height 11
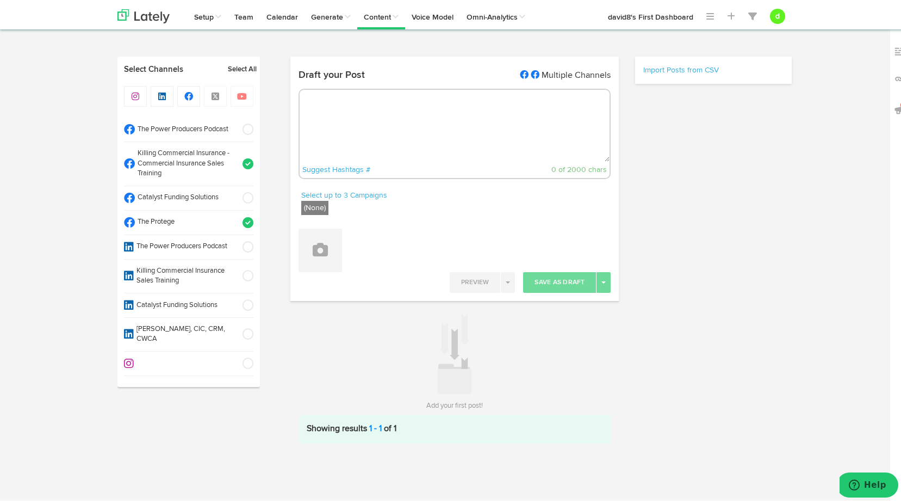
scroll to position [0, 0]
click at [245, 162] on span at bounding box center [245, 161] width 18 height 11
drag, startPoint x: 361, startPoint y: 104, endPoint x: 368, endPoint y: 91, distance: 15.1
click at [364, 99] on textarea at bounding box center [455, 124] width 311 height 72
paste textarea ""Looking to secure your agency's future? An ESOP could be the game changer you …"
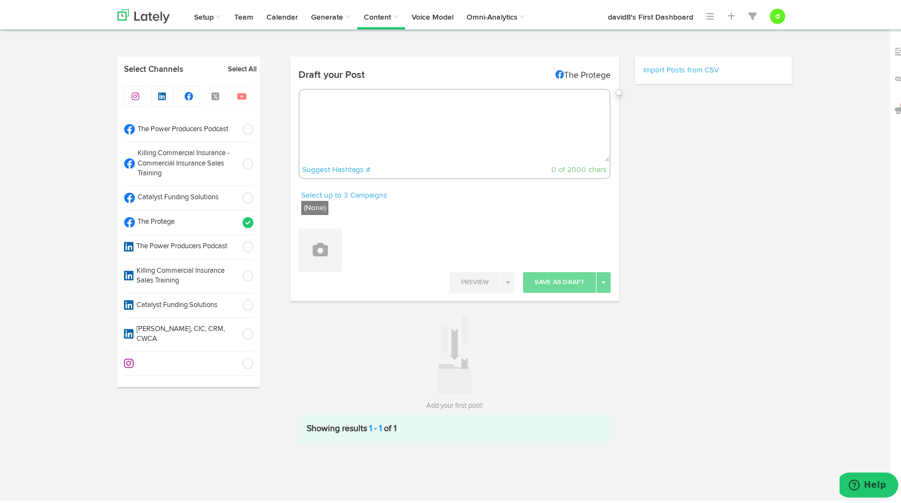
type textarea ""Looking to secure your agency's future? An ESOP could be the game changer you …"
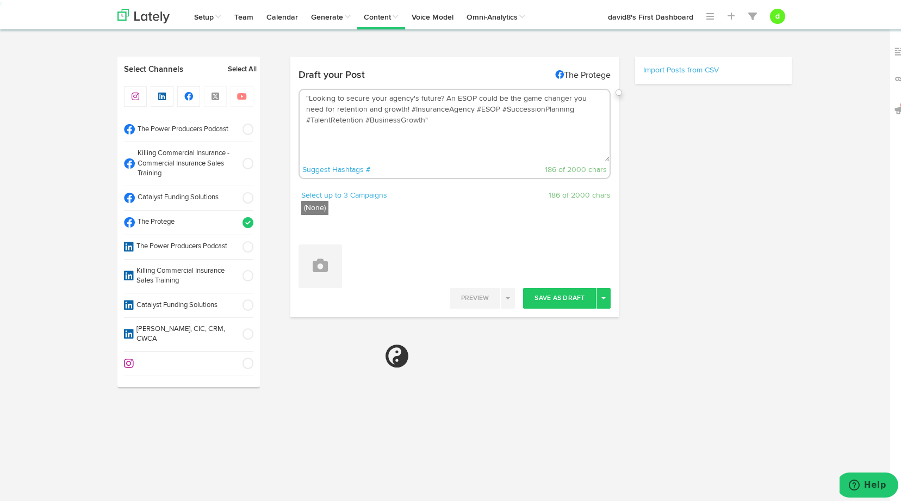
select select "11"
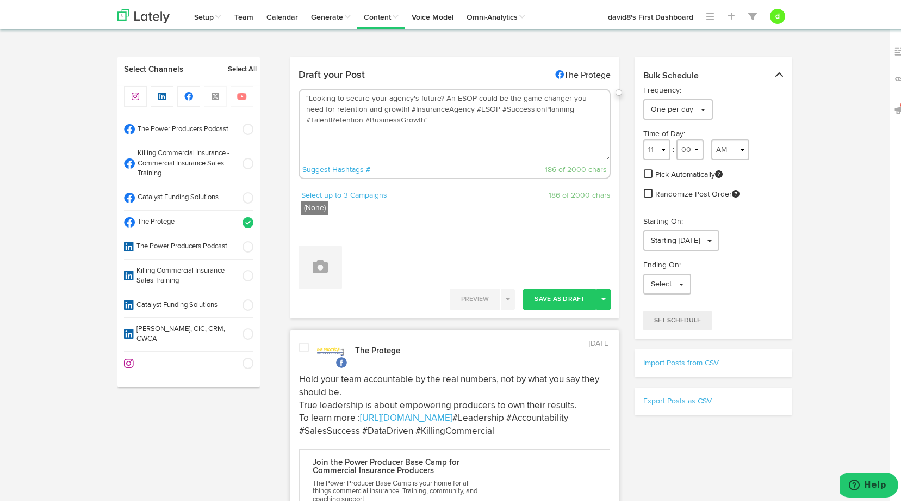
click at [386, 106] on textarea ""Looking to secure your agency's future? An ESOP could be the game changer you …" at bounding box center [455, 124] width 311 height 72
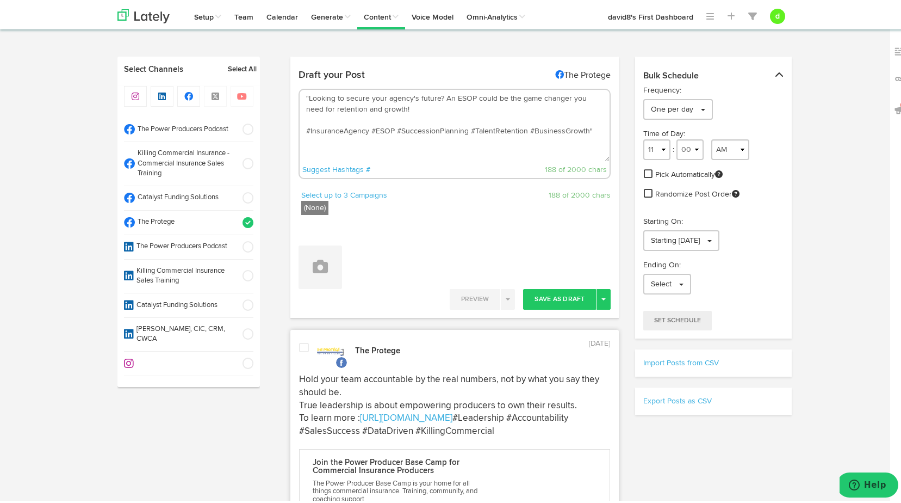
click at [304, 93] on textarea ""Looking to secure your agency's future? An ESOP could be the game changer you …" at bounding box center [455, 124] width 311 height 72
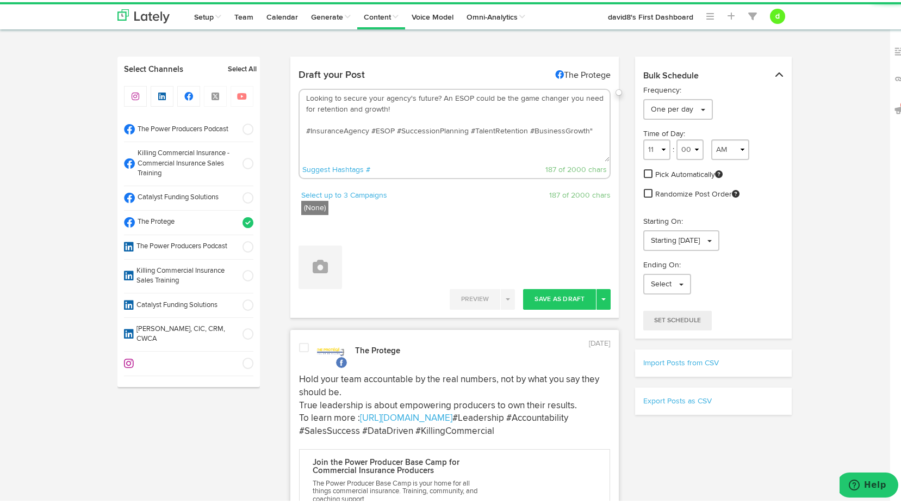
drag, startPoint x: 309, startPoint y: 119, endPoint x: 377, endPoint y: 104, distance: 69.6
click at [309, 119] on textarea "Looking to secure your agency's future? An ESOP could be the game changer you n…" at bounding box center [455, 124] width 311 height 72
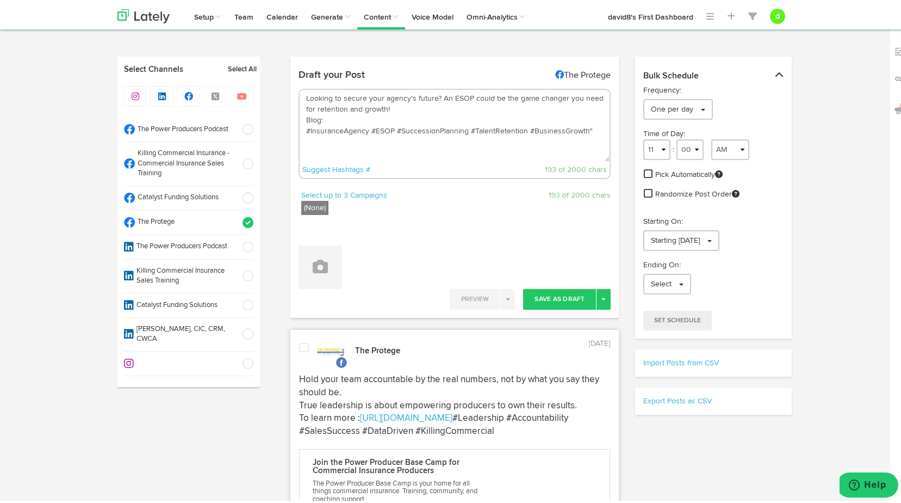
paste textarea "[URL][DOMAIN_NAME]"
type textarea "Looking to secure your agency's future? An ESOP could be the game changer you n…"
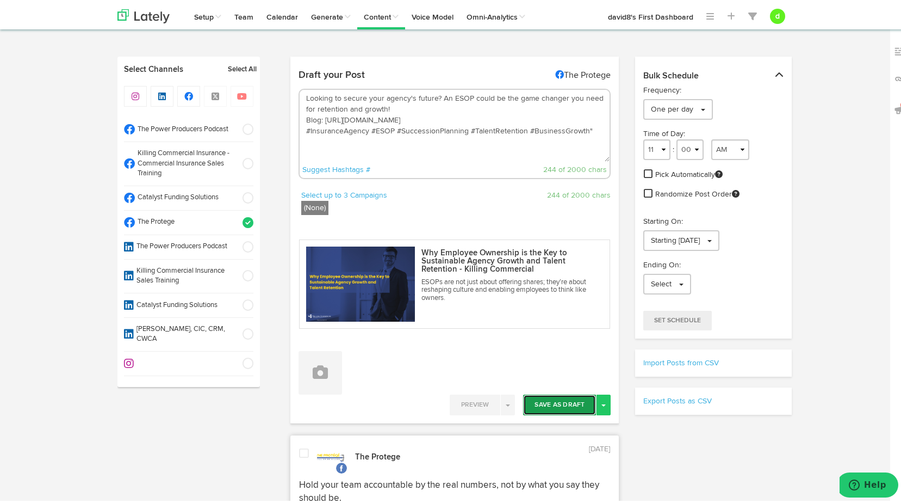
click at [547, 396] on button "Save As Draft" at bounding box center [559, 402] width 73 height 21
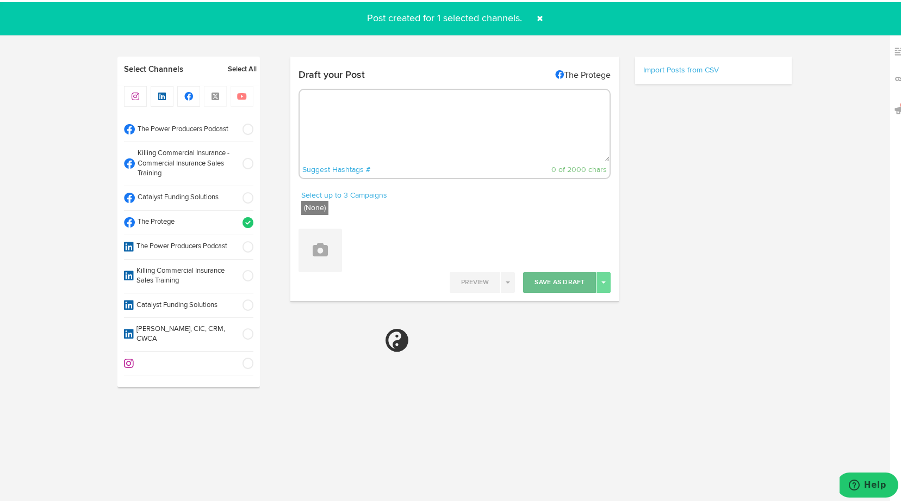
select select "11"
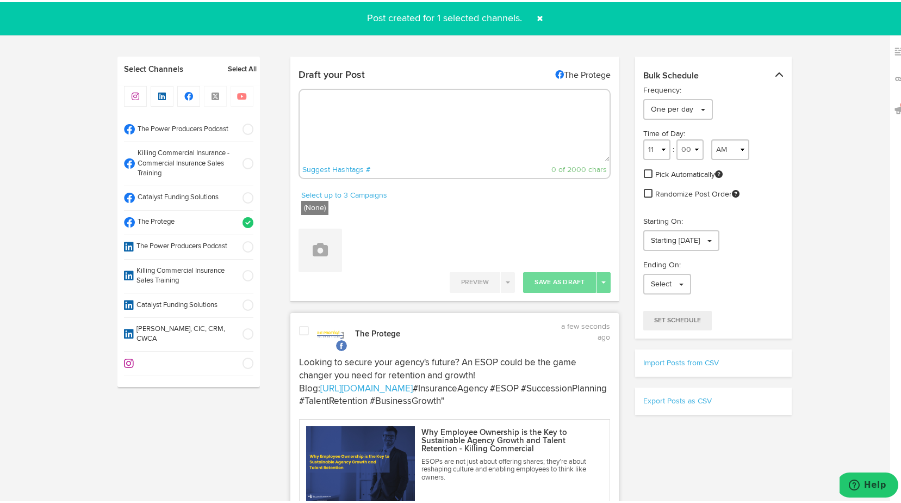
click at [302, 325] on span at bounding box center [304, 328] width 10 height 11
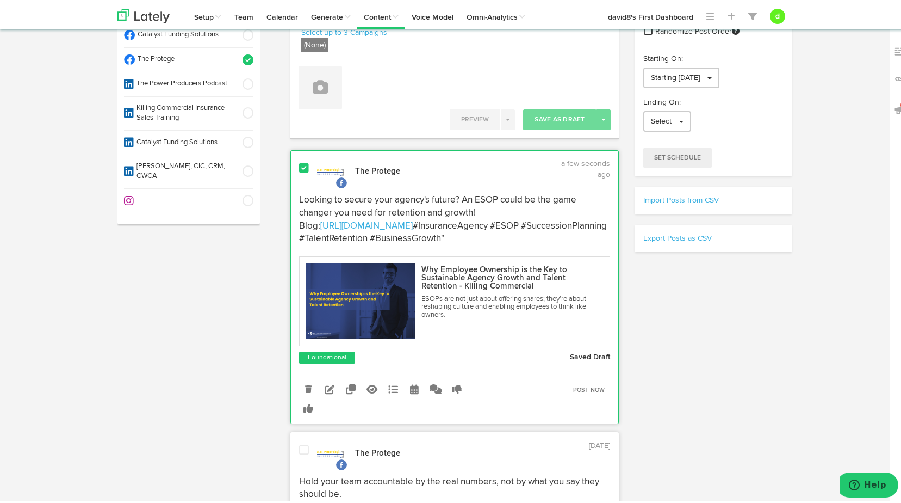
scroll to position [163, 0]
click at [323, 393] on link at bounding box center [329, 386] width 19 height 19
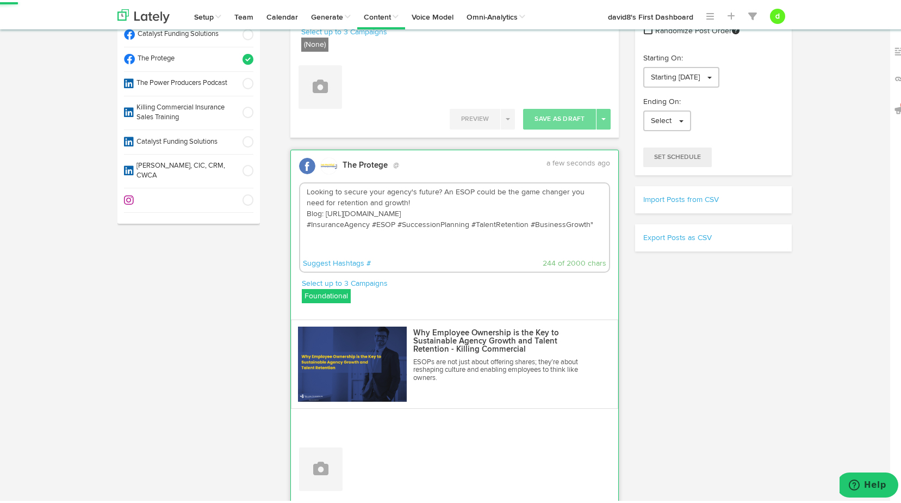
click at [587, 222] on textarea "Looking to secure your agency's future? An ESOP could be the game changer you n…" at bounding box center [454, 217] width 309 height 72
type textarea "Looking to secure your agency's future? An ESOP could be the game changer you n…"
click at [321, 295] on label "Foundational" at bounding box center [326, 294] width 49 height 14
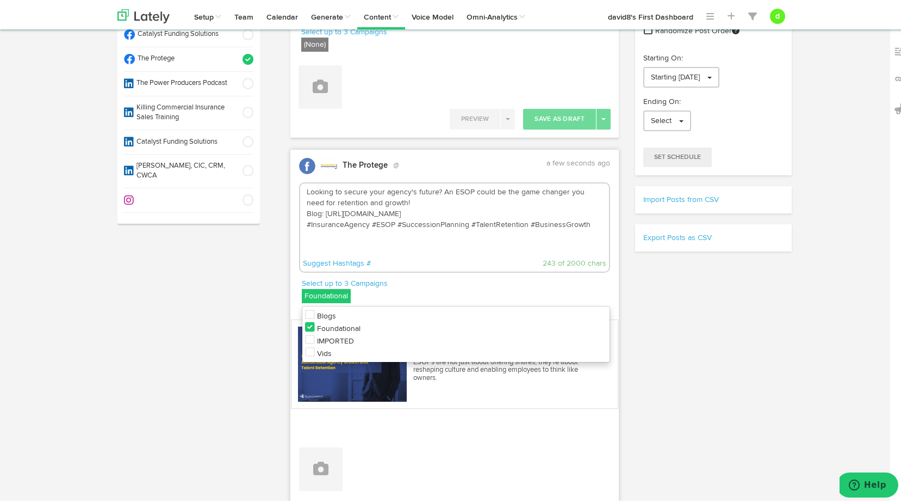
click at [307, 345] on icon at bounding box center [310, 349] width 10 height 11
click at [309, 322] on icon at bounding box center [310, 324] width 10 height 11
click at [425, 238] on textarea "Looking to secure your agency's future? An ESOP could be the game changer you n…" at bounding box center [454, 217] width 309 height 72
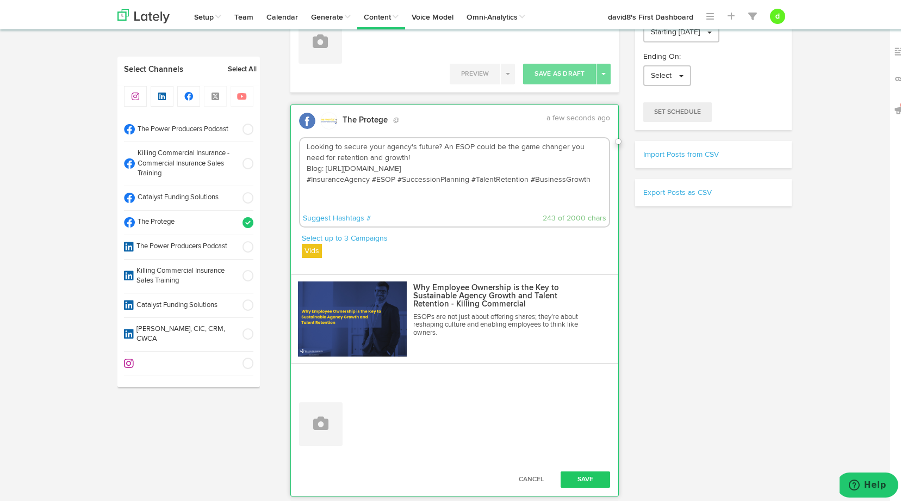
scroll to position [490, 0]
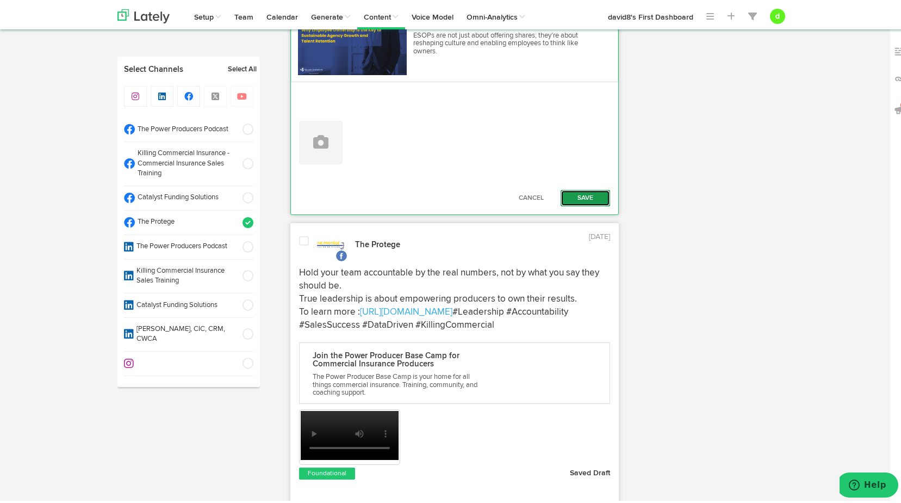
click at [578, 196] on button "Save" at bounding box center [586, 196] width 50 height 16
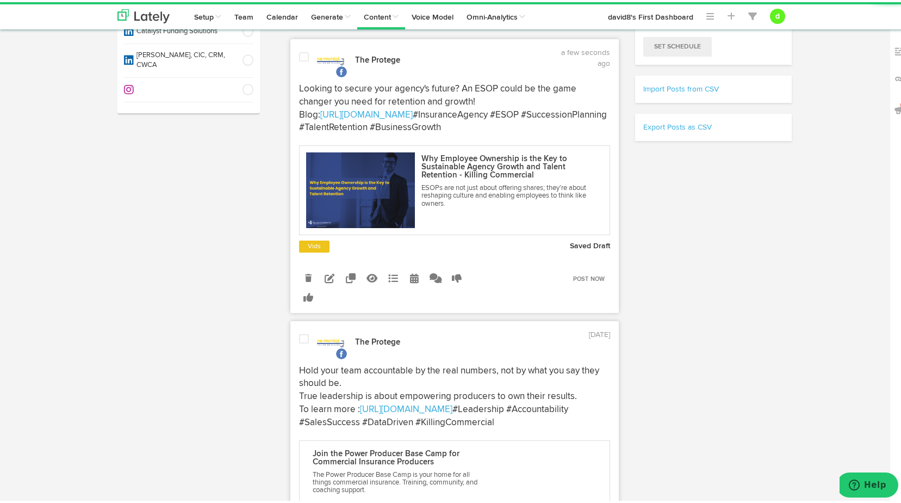
scroll to position [272, 0]
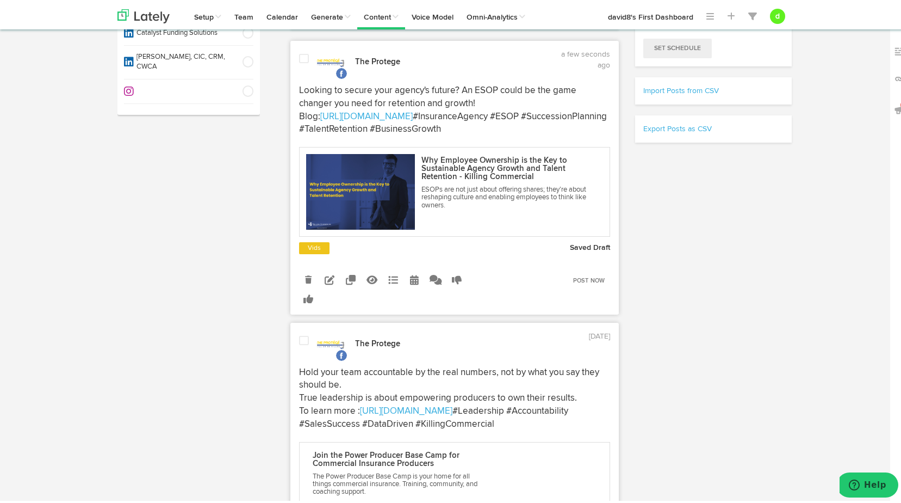
click at [301, 57] on span at bounding box center [304, 56] width 10 height 11
click at [595, 286] on link "Post Now" at bounding box center [589, 278] width 43 height 15
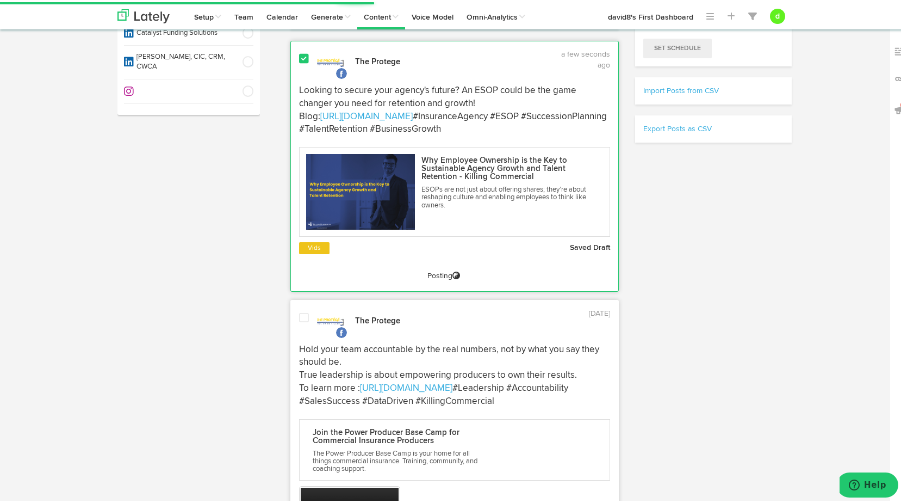
scroll to position [222, 0]
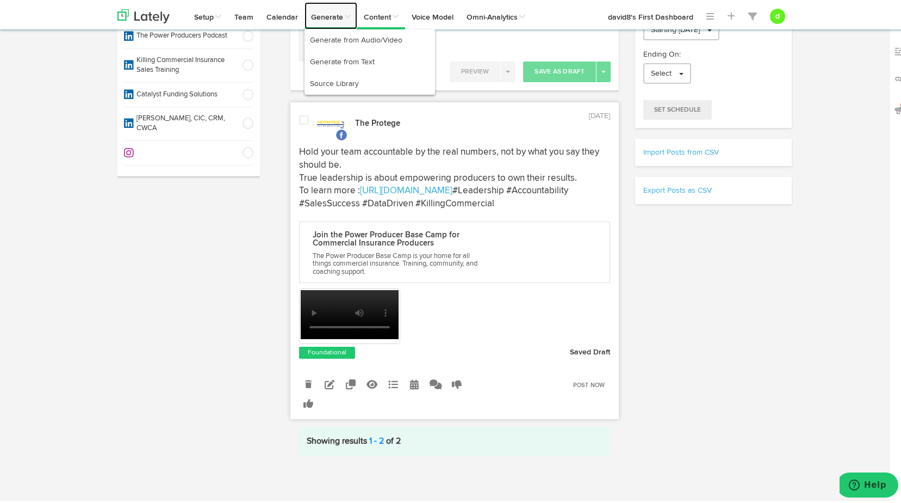
click at [311, 18] on link "Generate" at bounding box center [331, 13] width 53 height 27
click at [317, 36] on link "Generate from Audio/Video" at bounding box center [370, 38] width 131 height 22
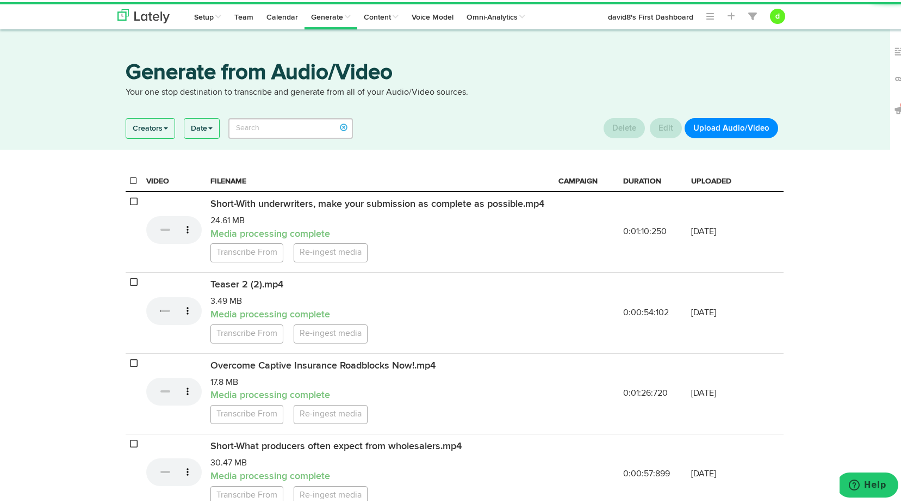
click at [708, 128] on button "Upload Audio/Video" at bounding box center [732, 126] width 94 height 20
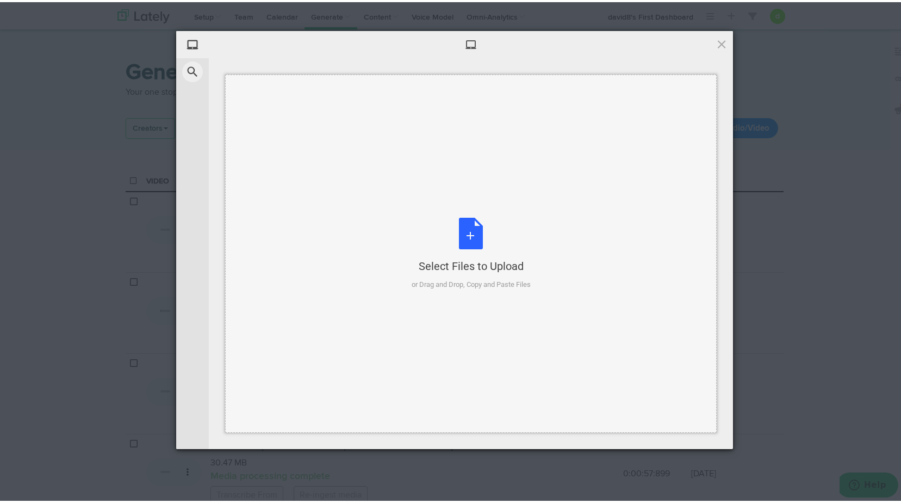
click at [448, 257] on div "Select Files to Upload" at bounding box center [471, 263] width 119 height 15
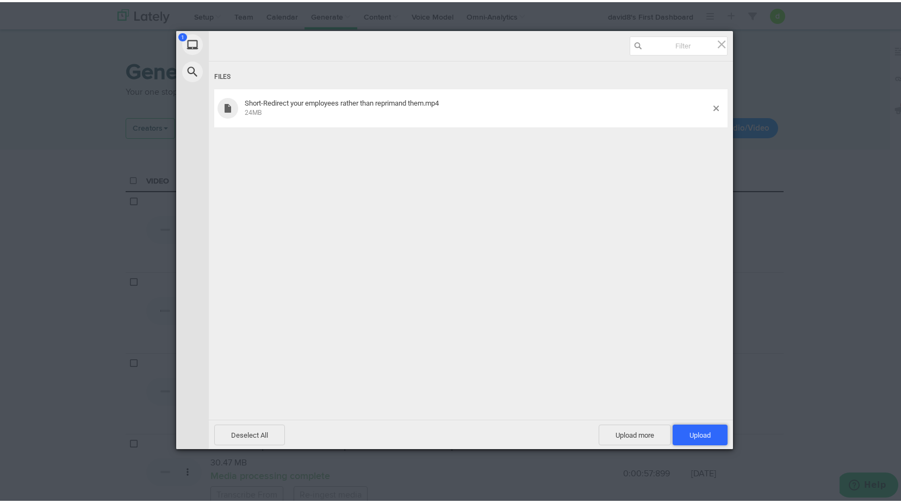
click at [698, 426] on span "Upload 1" at bounding box center [700, 432] width 55 height 21
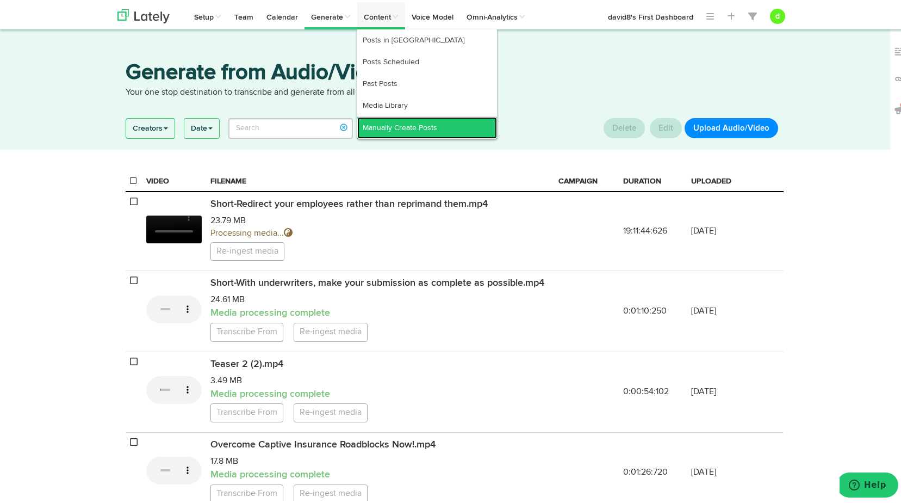
click at [397, 116] on link "Manually Create Posts" at bounding box center [427, 126] width 140 height 22
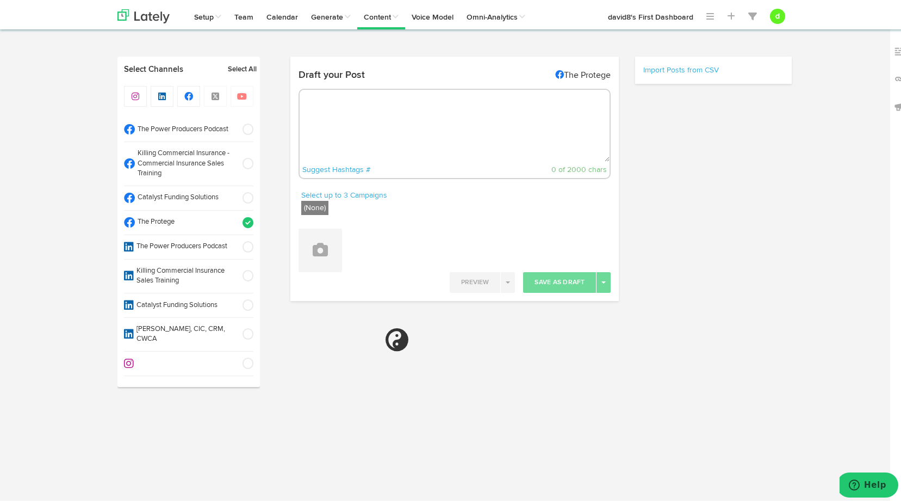
radio input "true"
select select "12"
select select "11"
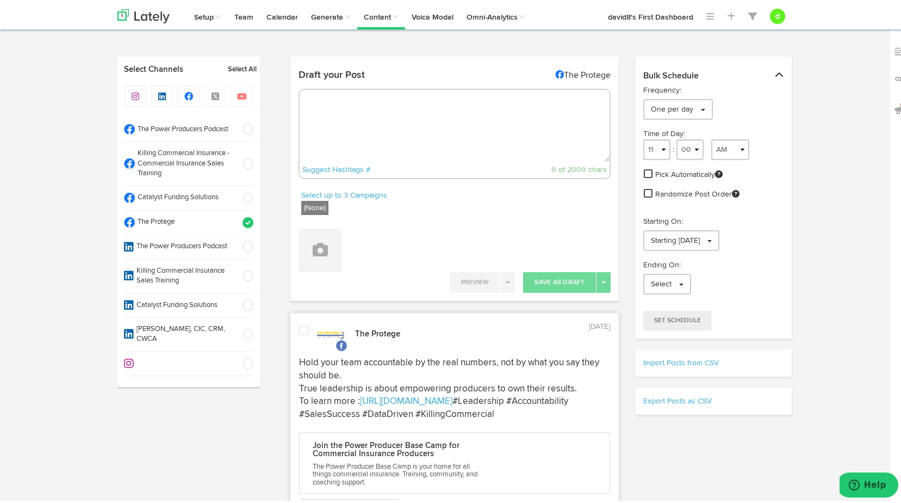
click at [242, 158] on span at bounding box center [245, 161] width 18 height 11
click at [243, 218] on span at bounding box center [245, 220] width 18 height 11
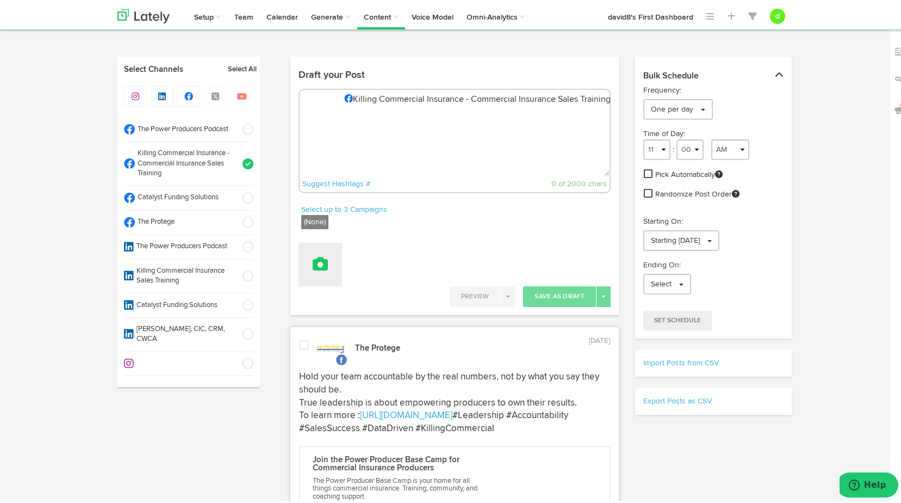
click at [324, 264] on button at bounding box center [321, 262] width 44 height 44
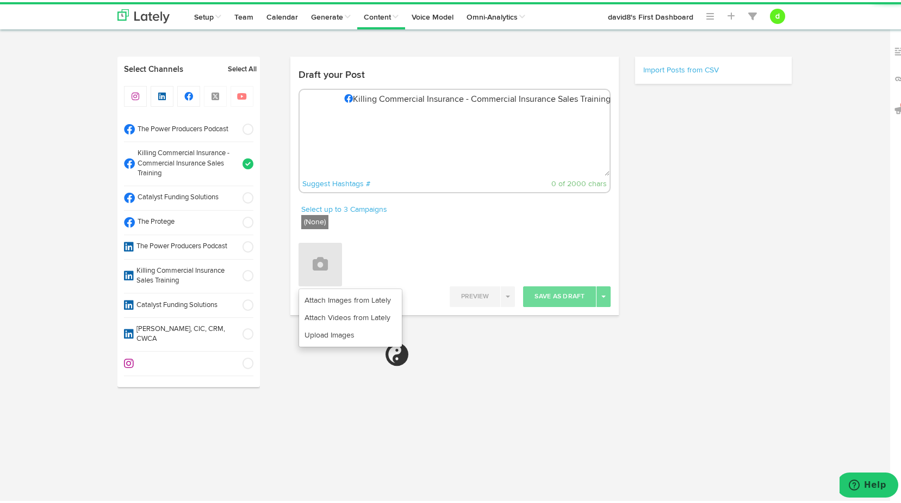
click at [324, 123] on textarea at bounding box center [455, 138] width 311 height 72
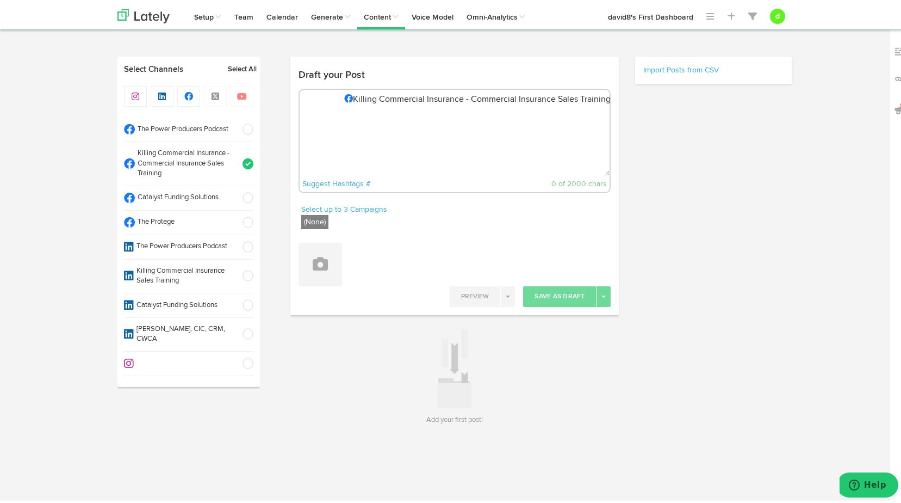
click at [414, 132] on textarea at bounding box center [455, 138] width 311 height 72
paste textarea ""Redirecting behavior with praise and the right feedback makes all the differen…"
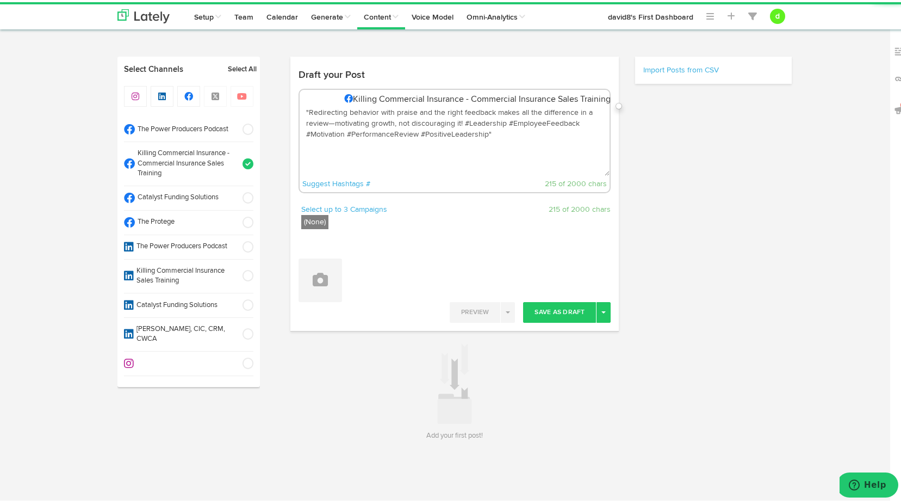
click at [303, 110] on textarea ""Redirecting behavior with praise and the right feedback makes all the differen…" at bounding box center [455, 138] width 311 height 72
click at [461, 120] on textarea "Redirecting behavior with praise and the right feedback makes all the differenc…" at bounding box center [455, 138] width 311 height 72
click at [395, 156] on textarea "Redirecting behavior with praise and the right feedback makes all the differenc…" at bounding box center [455, 138] width 311 height 72
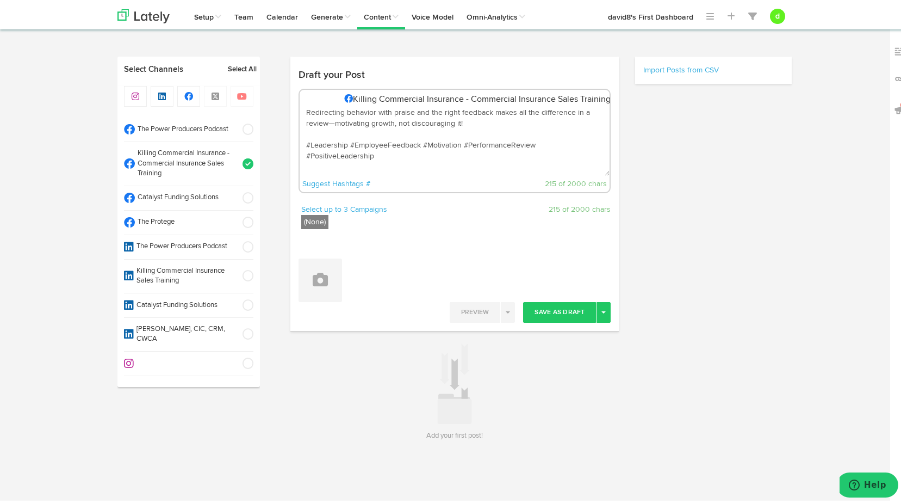
click at [342, 129] on textarea "Redirecting behavior with praise and the right feedback makes all the differenc…" at bounding box center [455, 138] width 311 height 72
paste textarea "To learn more : [URL][DOMAIN_NAME]"
type textarea "Redirecting behavior with praise and the right feedback makes all the differenc…"
click at [323, 288] on button at bounding box center [321, 278] width 44 height 44
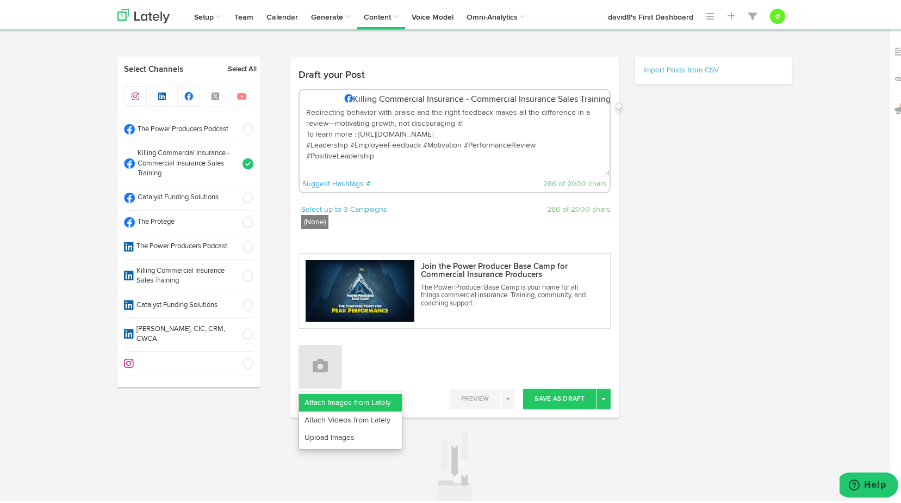
click at [338, 396] on link "Attach Images from Lately" at bounding box center [350, 400] width 103 height 17
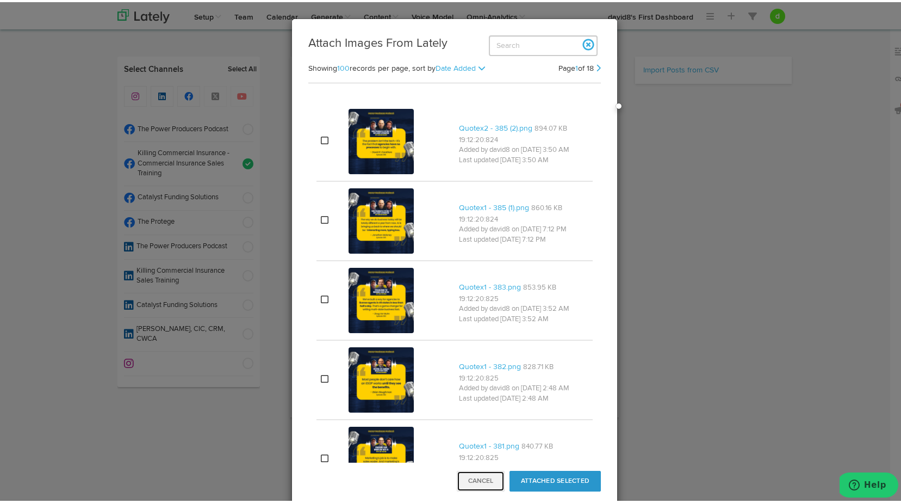
click at [480, 479] on button "Cancel" at bounding box center [481, 478] width 48 height 21
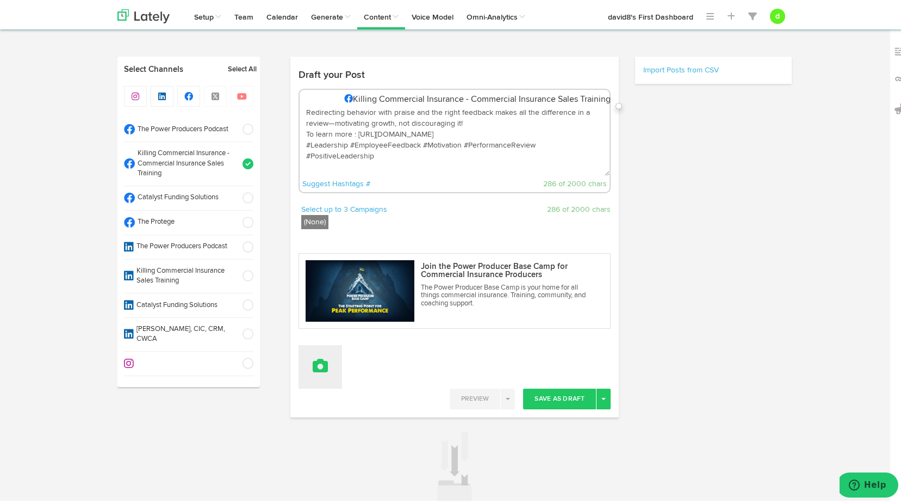
click at [330, 364] on button at bounding box center [321, 365] width 44 height 44
click at [330, 416] on link "Attach Videos from Lately" at bounding box center [350, 417] width 103 height 17
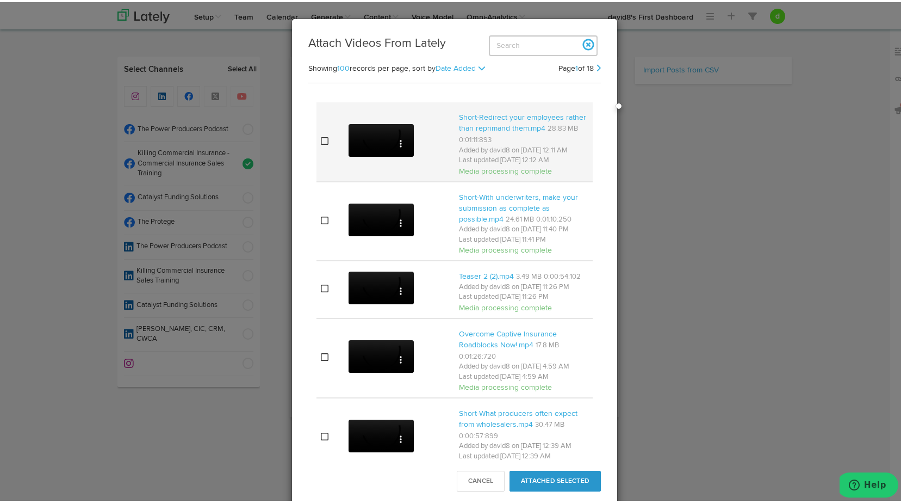
click at [321, 141] on icon at bounding box center [325, 138] width 8 height 9
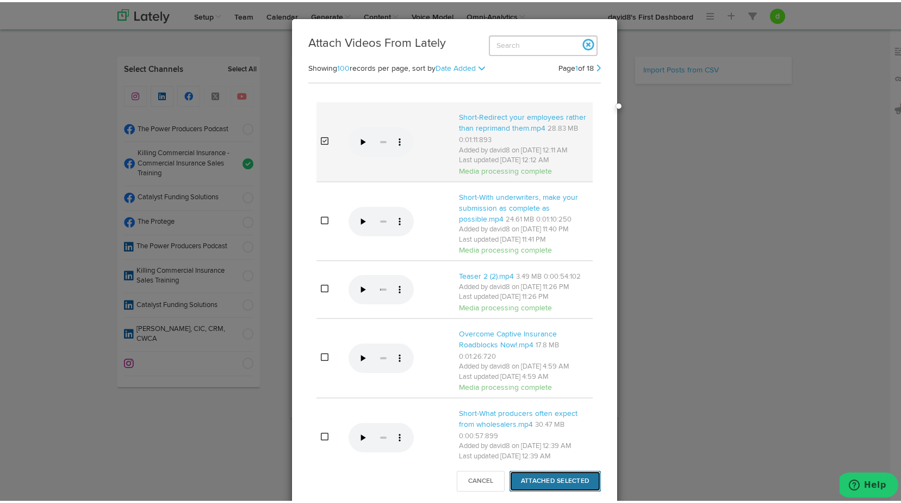
click at [560, 481] on button "Attached Selected" at bounding box center [555, 478] width 91 height 21
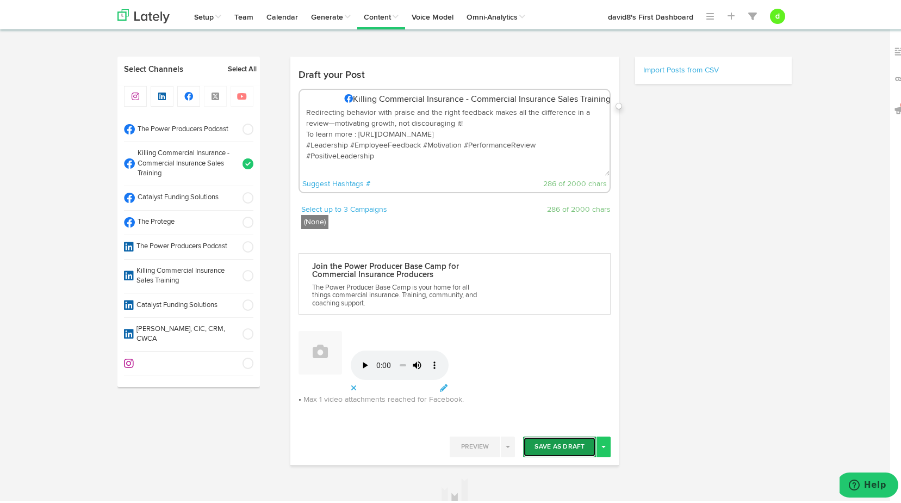
click at [550, 449] on button "Save As Draft" at bounding box center [559, 444] width 73 height 21
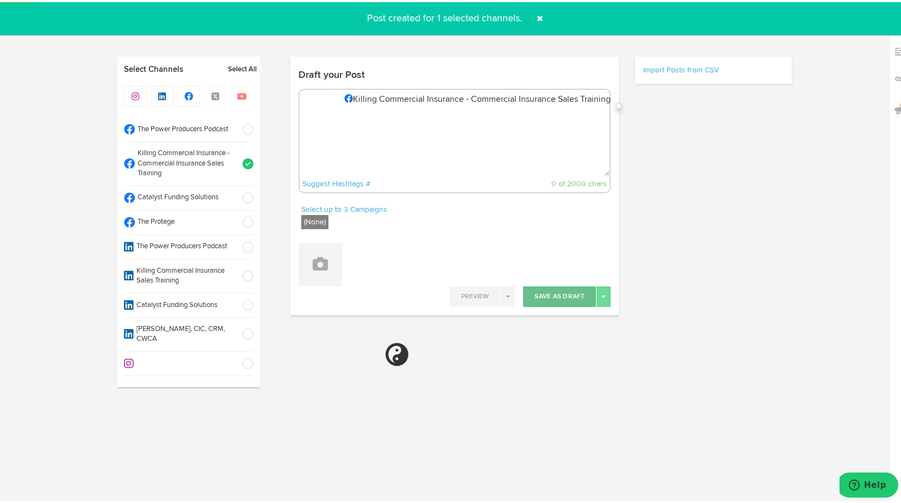
select select "11"
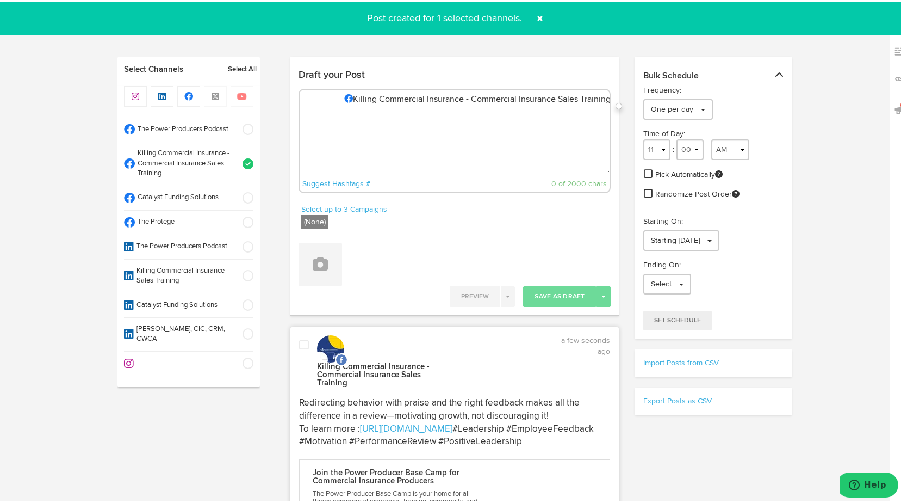
click at [300, 338] on span at bounding box center [304, 342] width 10 height 11
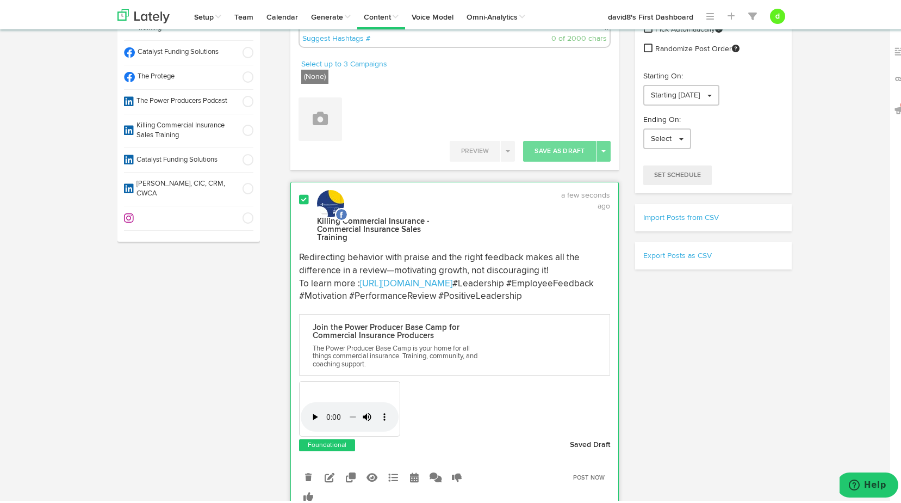
scroll to position [163, 0]
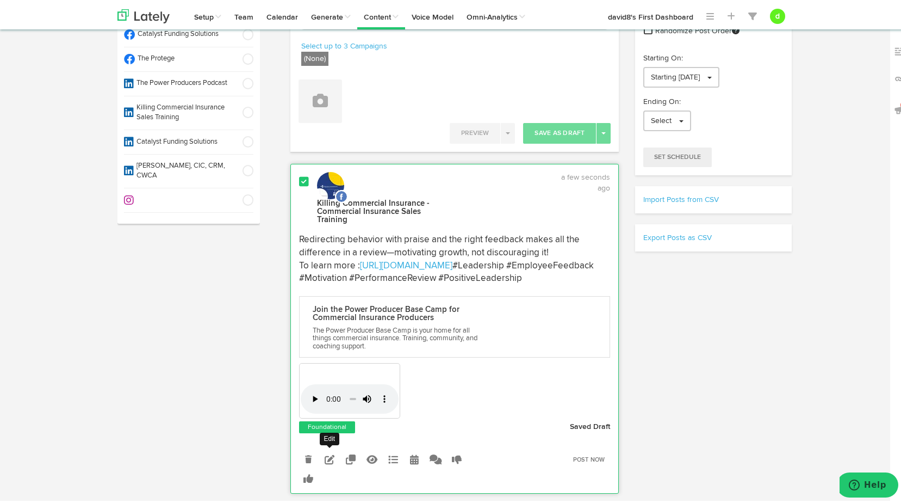
click at [320, 466] on link at bounding box center [329, 456] width 19 height 19
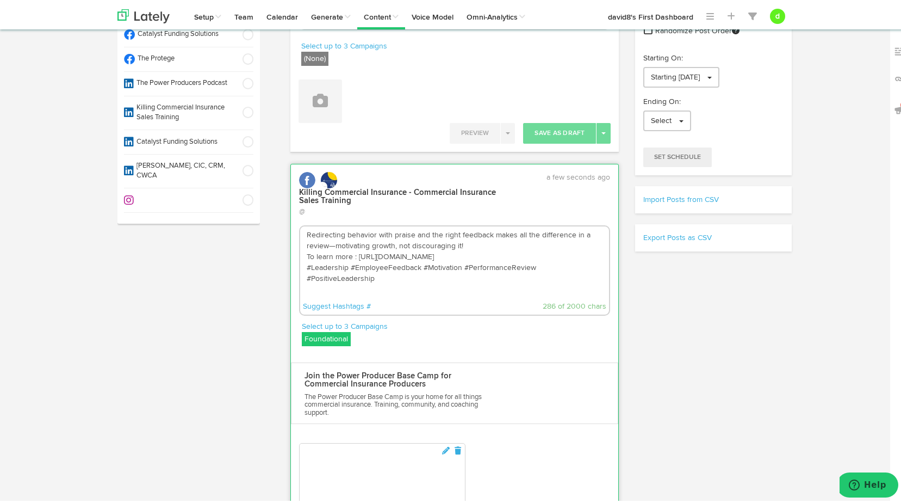
click at [337, 330] on label "Foundational" at bounding box center [326, 337] width 49 height 14
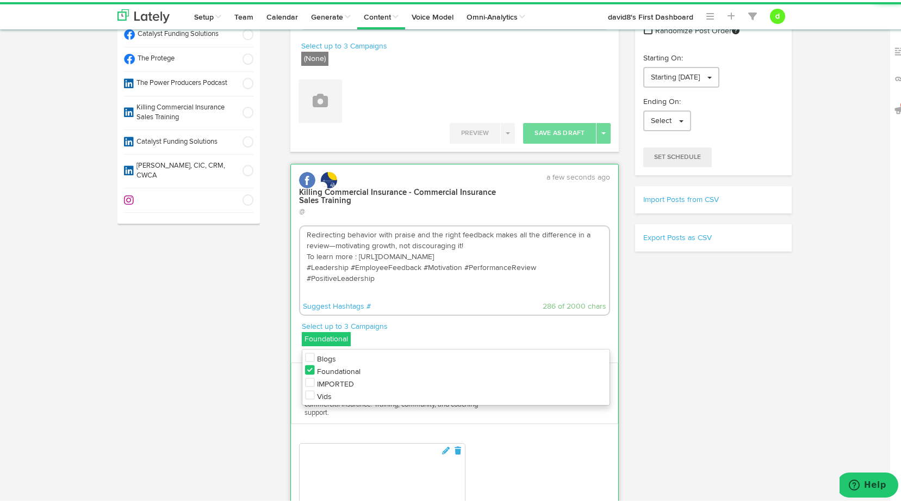
click at [305, 389] on icon at bounding box center [310, 392] width 10 height 11
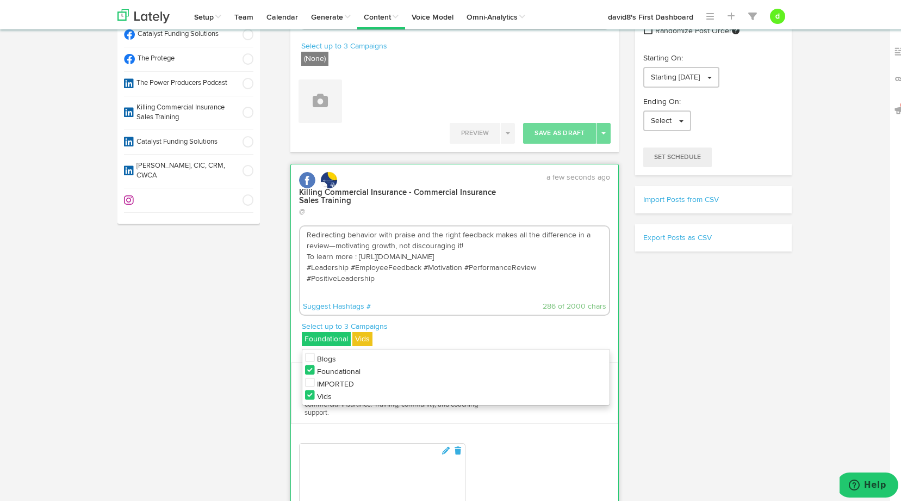
click at [309, 363] on icon at bounding box center [310, 367] width 10 height 11
click at [510, 313] on div "Redirecting behavior with praise and the right feedback makes all the differenc…" at bounding box center [455, 269] width 328 height 93
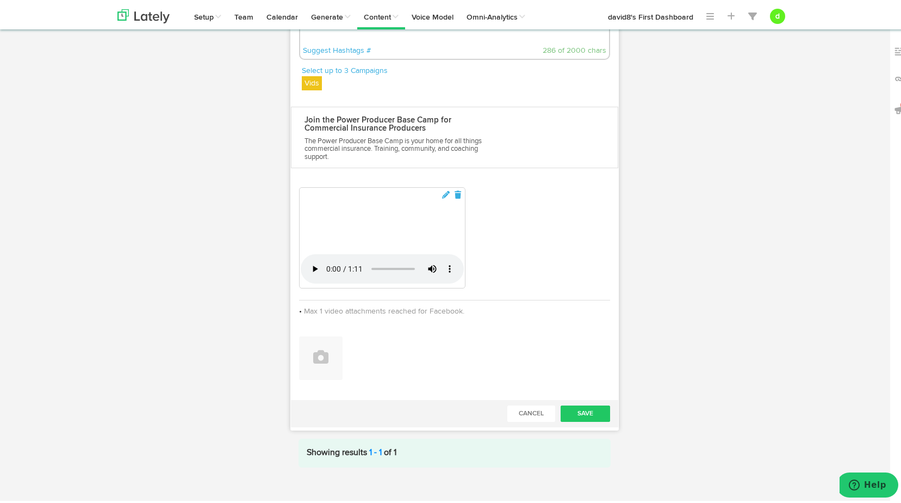
scroll to position [435, 0]
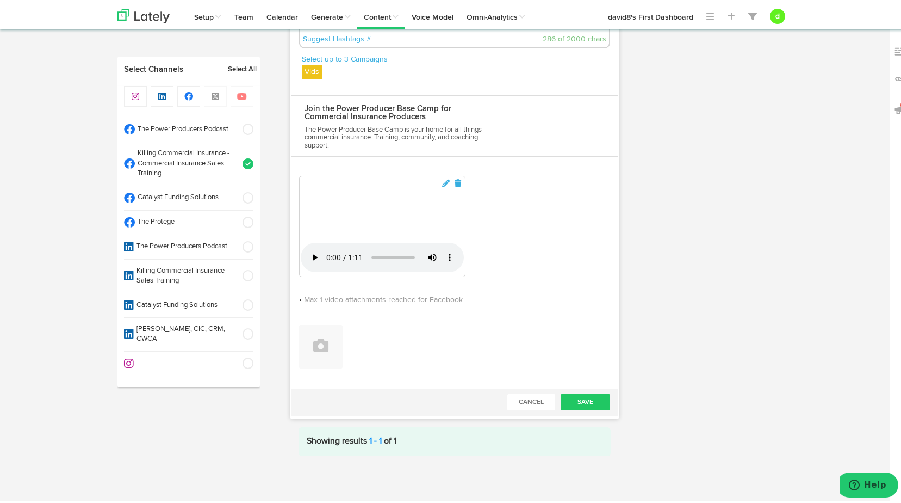
click at [464, 270] on video "Your browser does not support HTML5 video." at bounding box center [382, 229] width 163 height 82
click at [450, 270] on video "Your browser does not support HTML5 video." at bounding box center [382, 229] width 163 height 82
click at [459, 270] on video "Your browser does not support HTML5 video." at bounding box center [382, 229] width 163 height 82
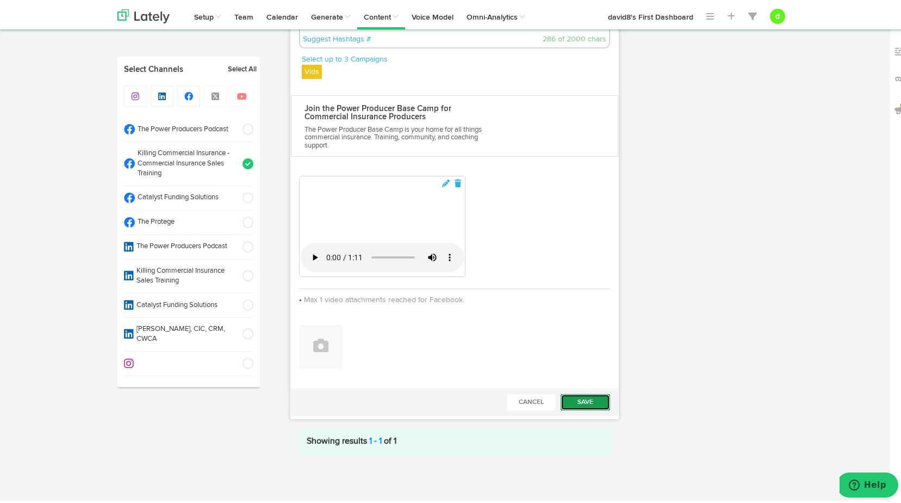
click at [591, 404] on button "Save" at bounding box center [586, 400] width 50 height 16
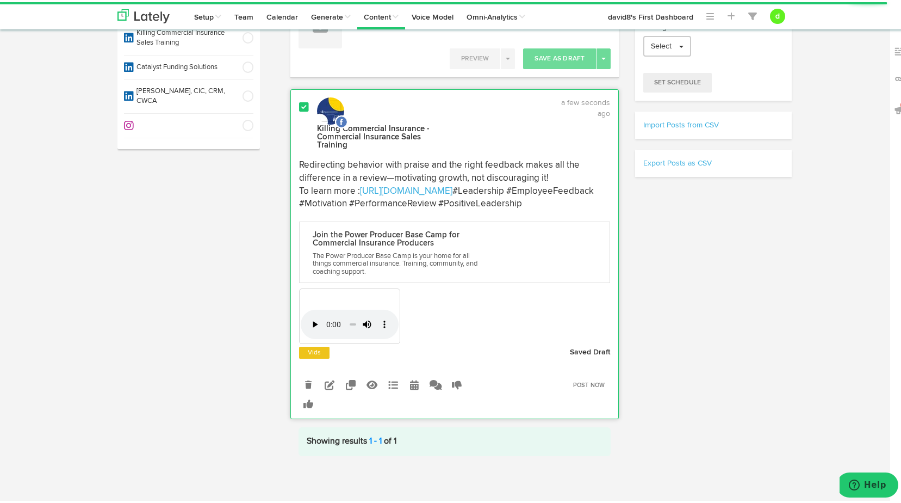
scroll to position [249, 0]
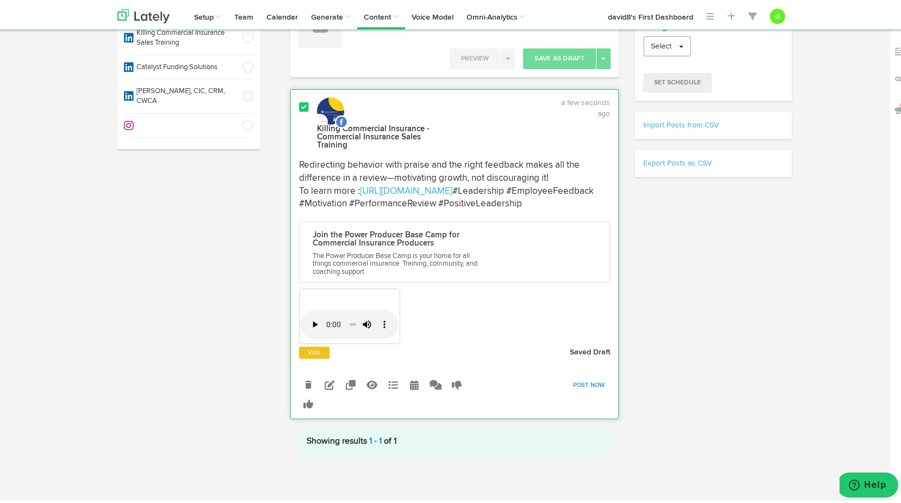
click at [581, 383] on link "Post Now" at bounding box center [589, 382] width 43 height 15
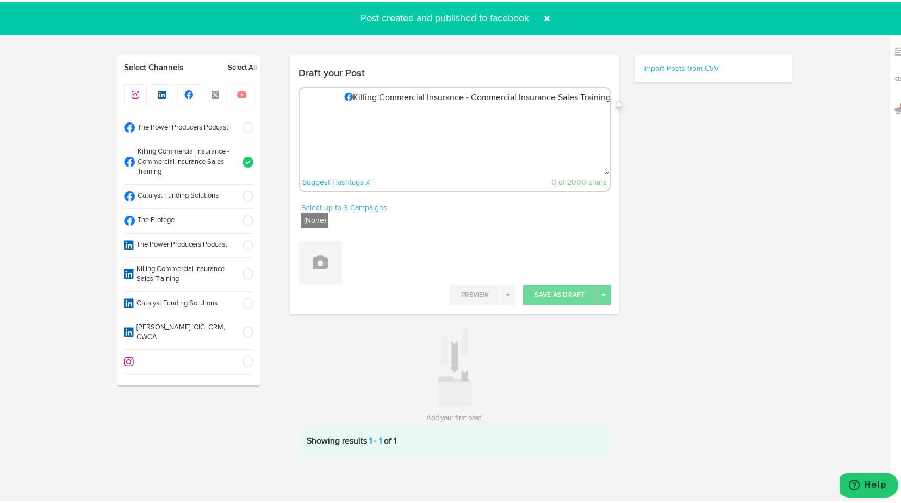
scroll to position [1, 0]
